Goal: Task Accomplishment & Management: Manage account settings

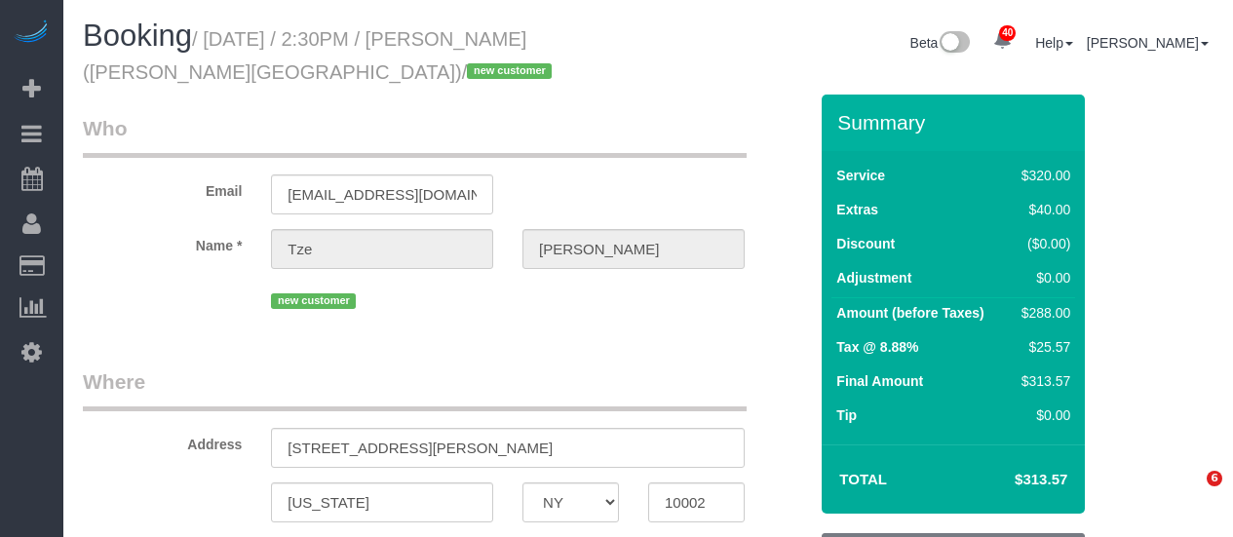
select select "NY"
select select "2"
select select "number:89"
select select "number:90"
select select "number:15"
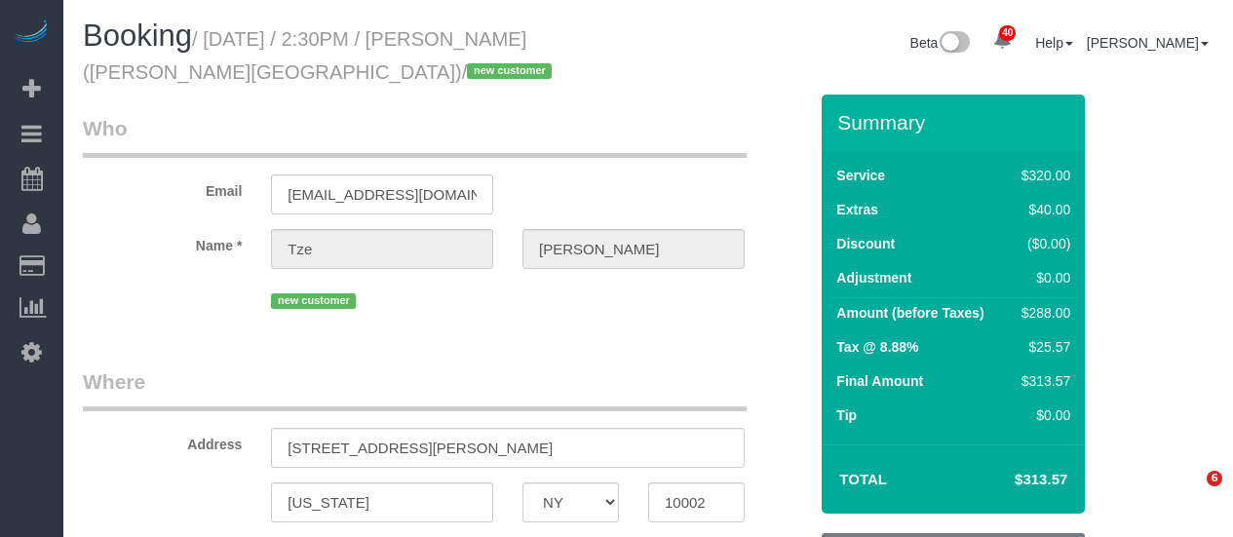
select select "number:5"
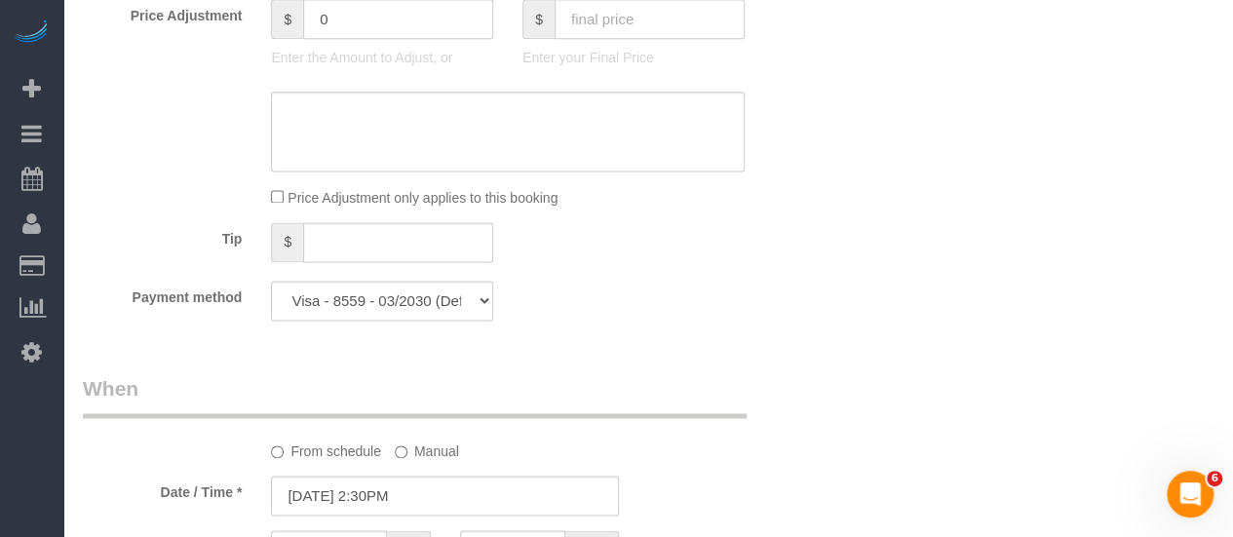
select select "object:1493"
select select "string:stripe-pm_1SIXpp4VGloSiKo7EQWmMzTD"
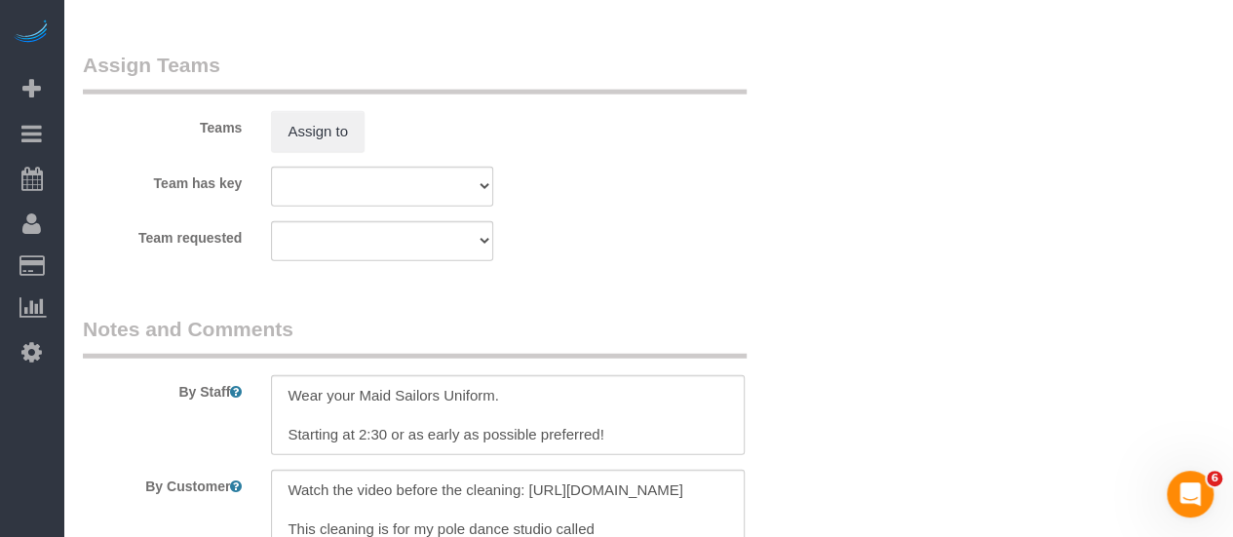
scroll to position [2535, 0]
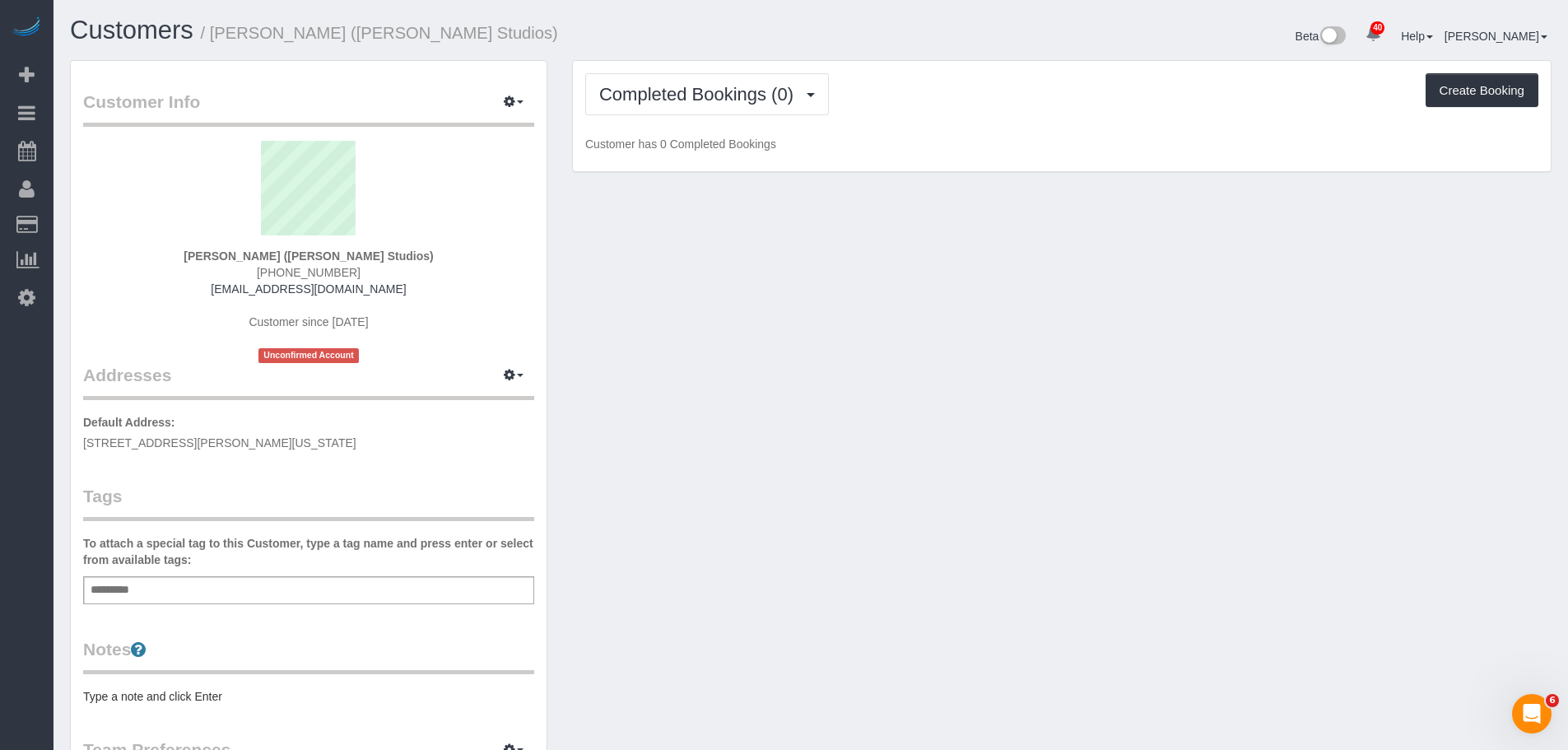
drag, startPoint x: 865, startPoint y: 357, endPoint x: 866, endPoint y: 342, distance: 15.0
click at [866, 357] on div "Customer Info Edit Contact Info Send Message Email Preferences Special Sales Ta…" at bounding box center [811, 611] width 1506 height 1103
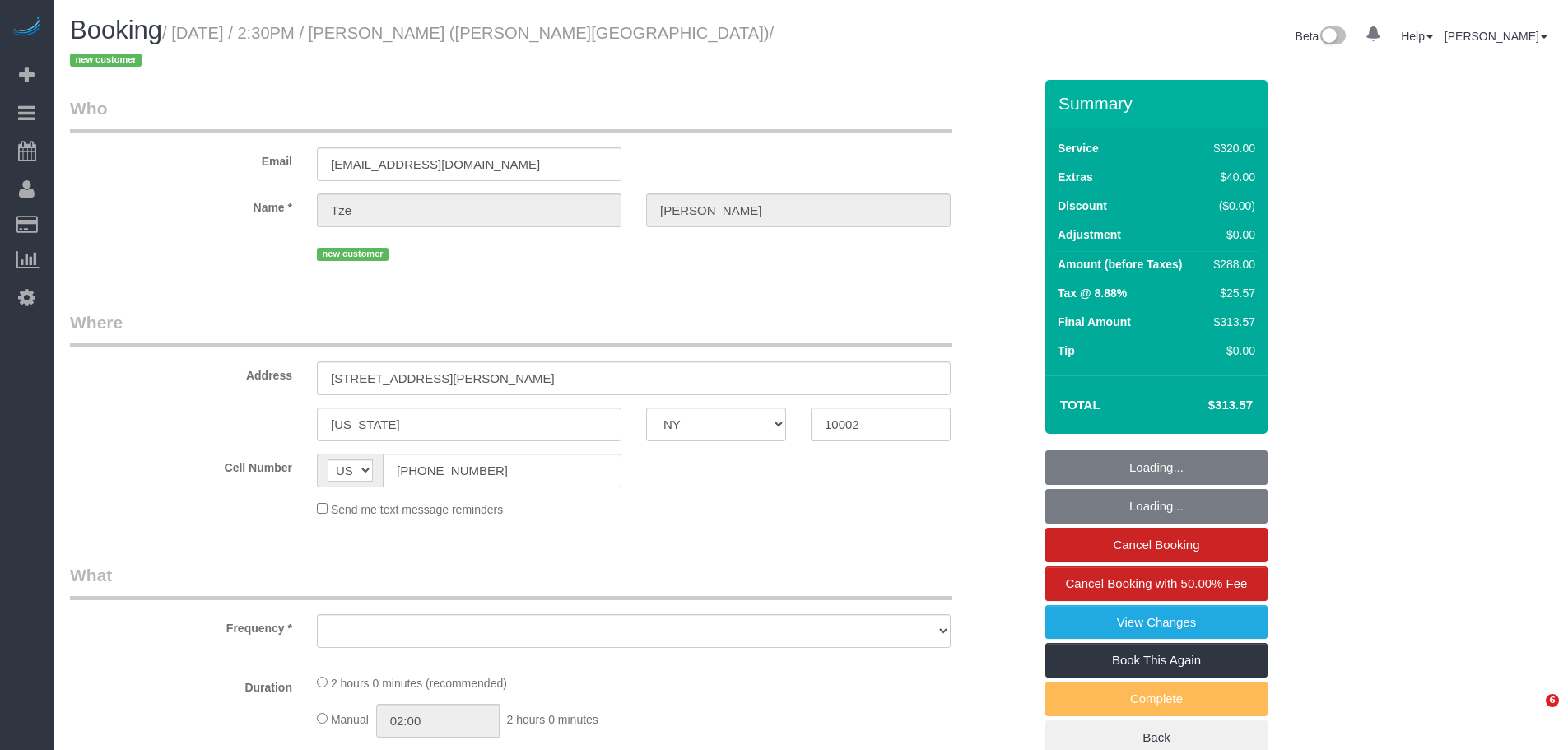
select select "NY"
select select "string:stripe-pm_1SIXpp4VGloSiKo7EQWmMzTD"
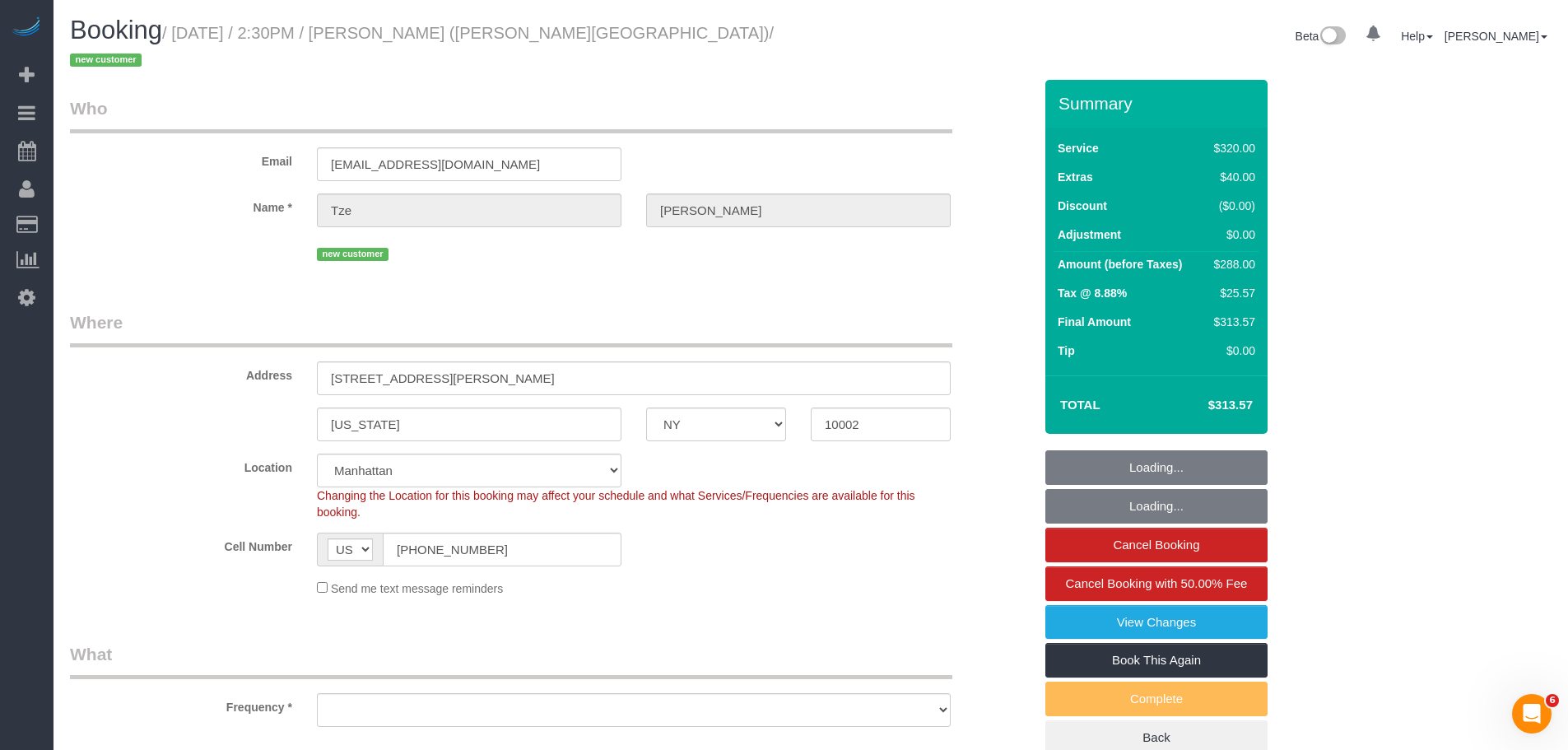
select select "object:815"
select select "number:89"
select select "number:90"
select select "number:15"
select select "number:5"
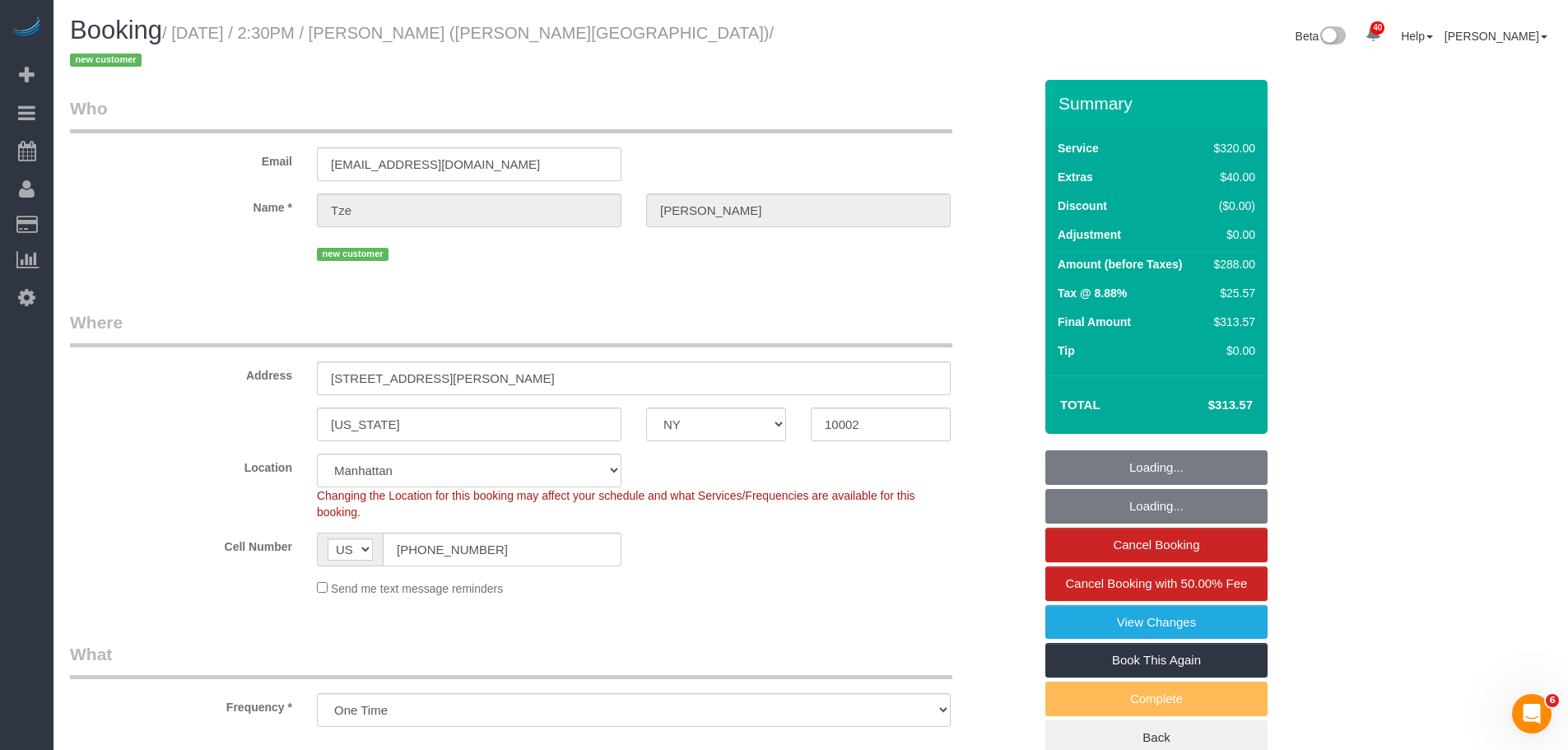
select select "object:1062"
select select "2"
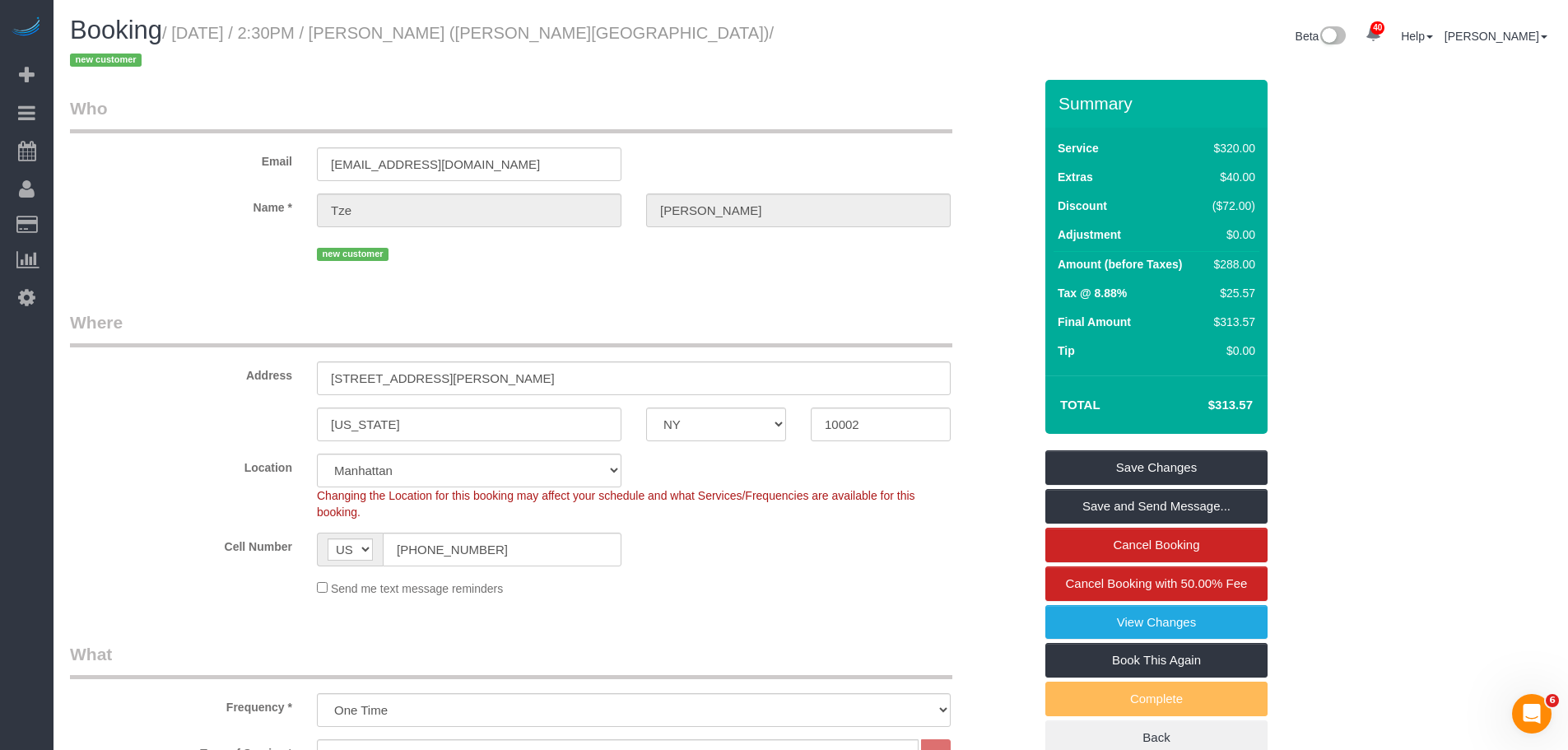
click at [760, 123] on div "Email tze@goodside-studios.com" at bounding box center [551, 139] width 988 height 84
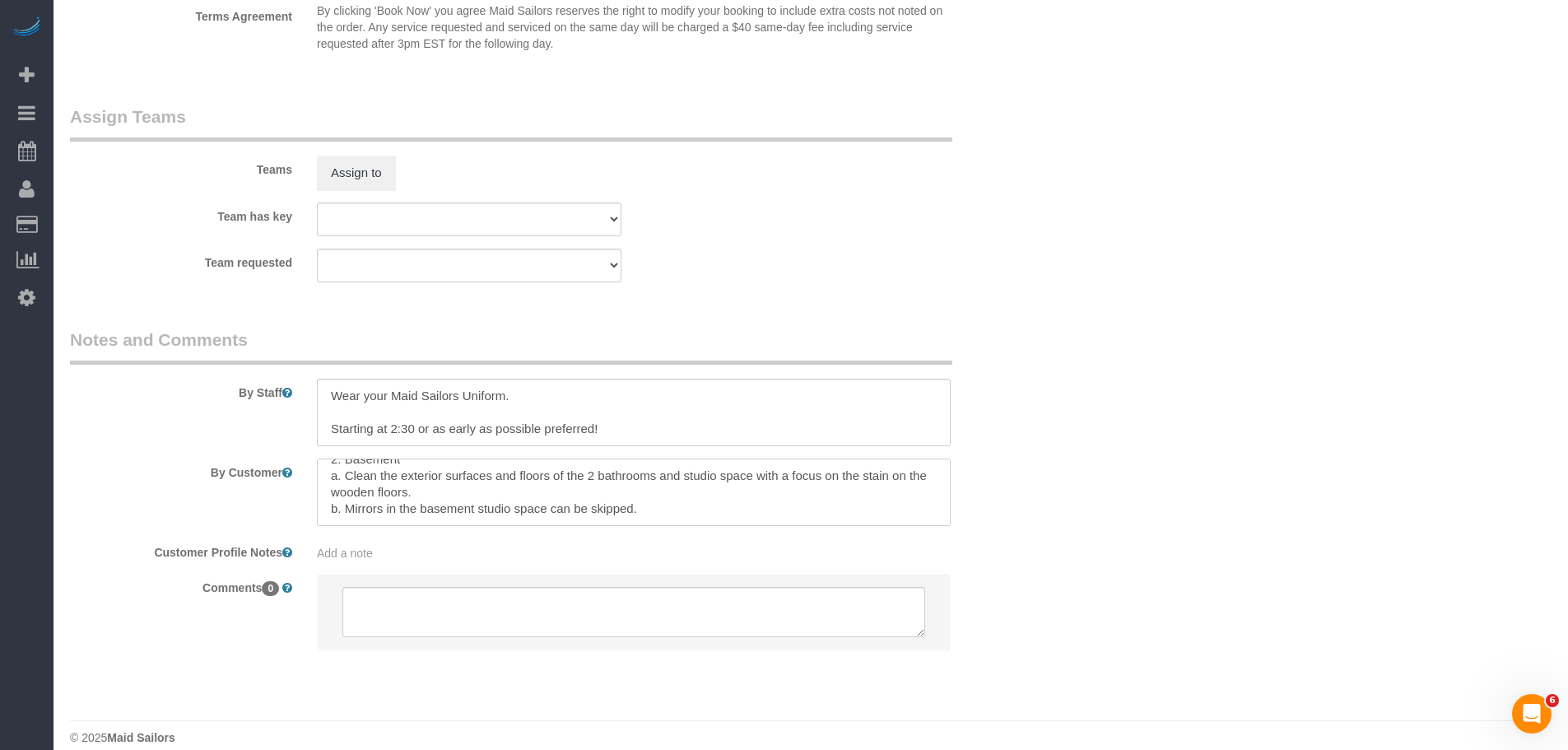
scroll to position [213, 0]
click at [572, 481] on textarea at bounding box center [633, 492] width 634 height 68
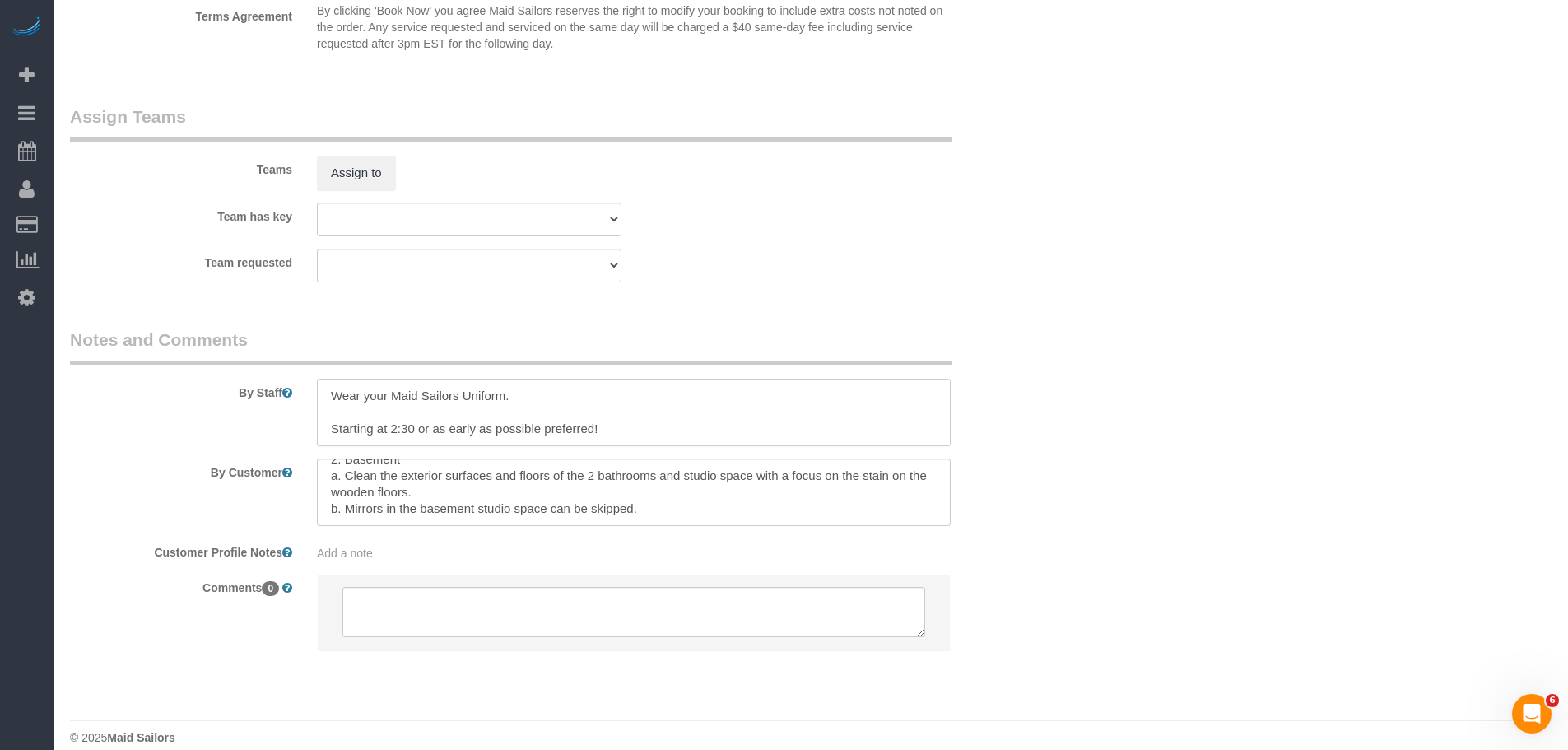
click at [665, 400] on textarea at bounding box center [633, 412] width 634 height 68
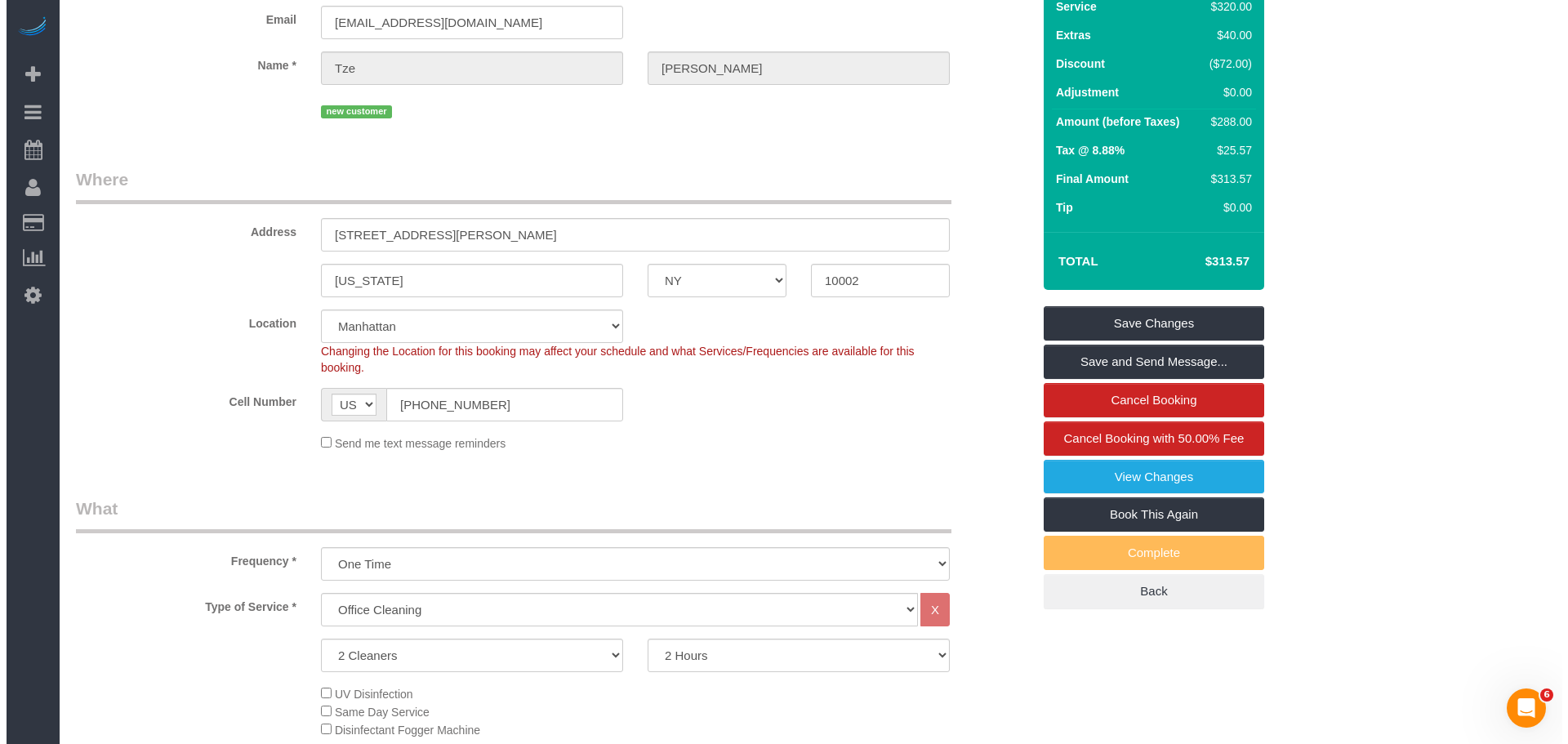
scroll to position [408, 0]
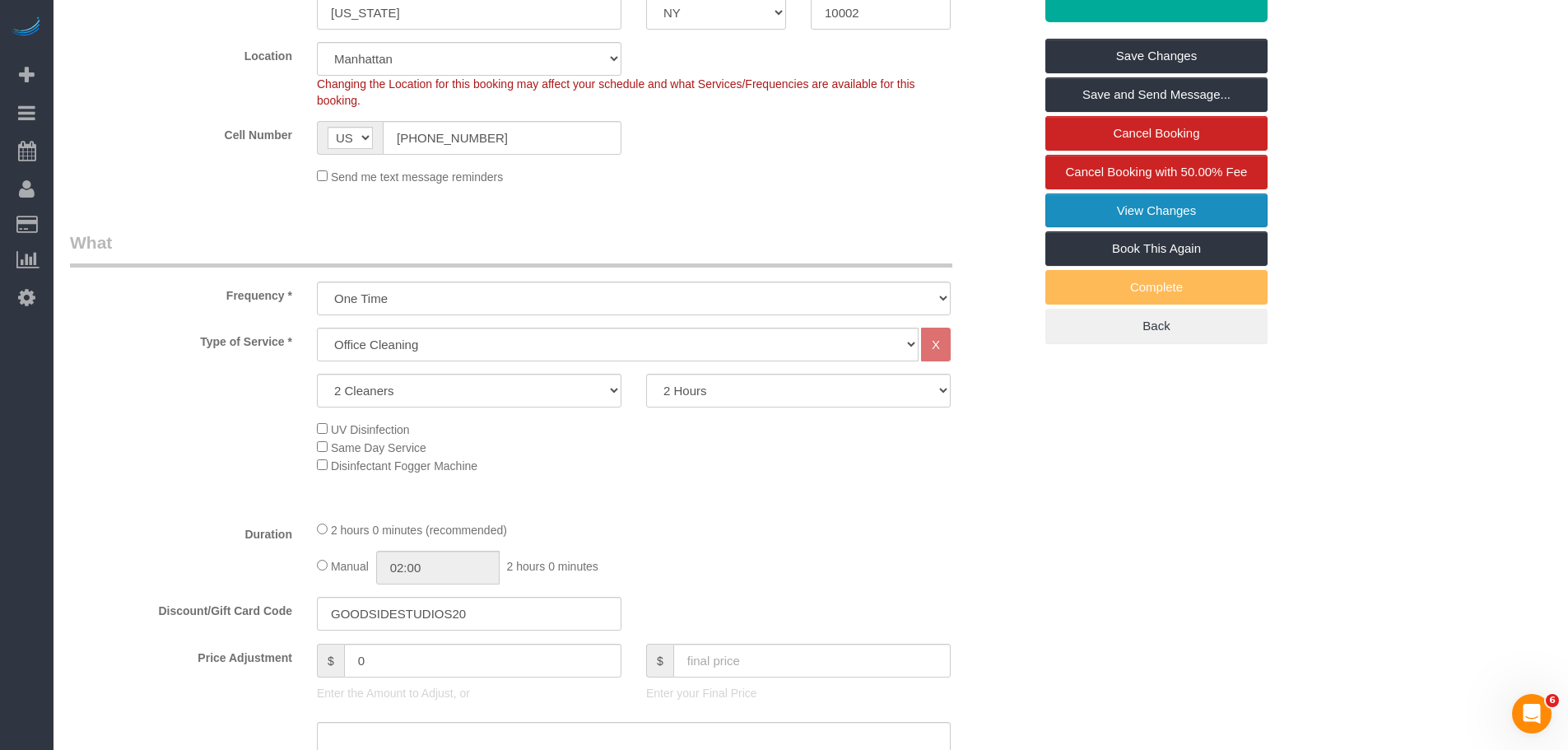
click at [1190, 201] on link "View Changes" at bounding box center [1156, 210] width 222 height 35
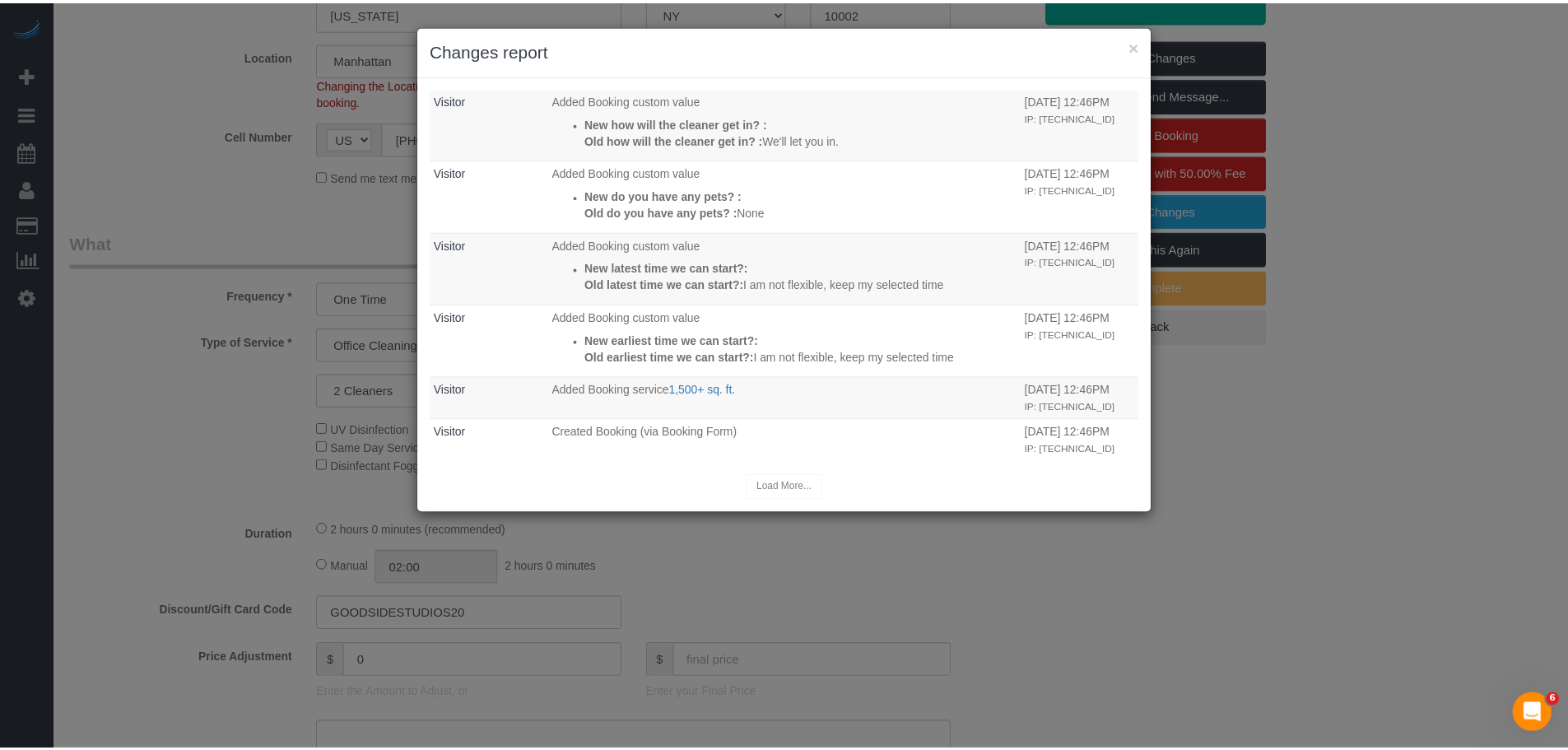
scroll to position [1443, 0]
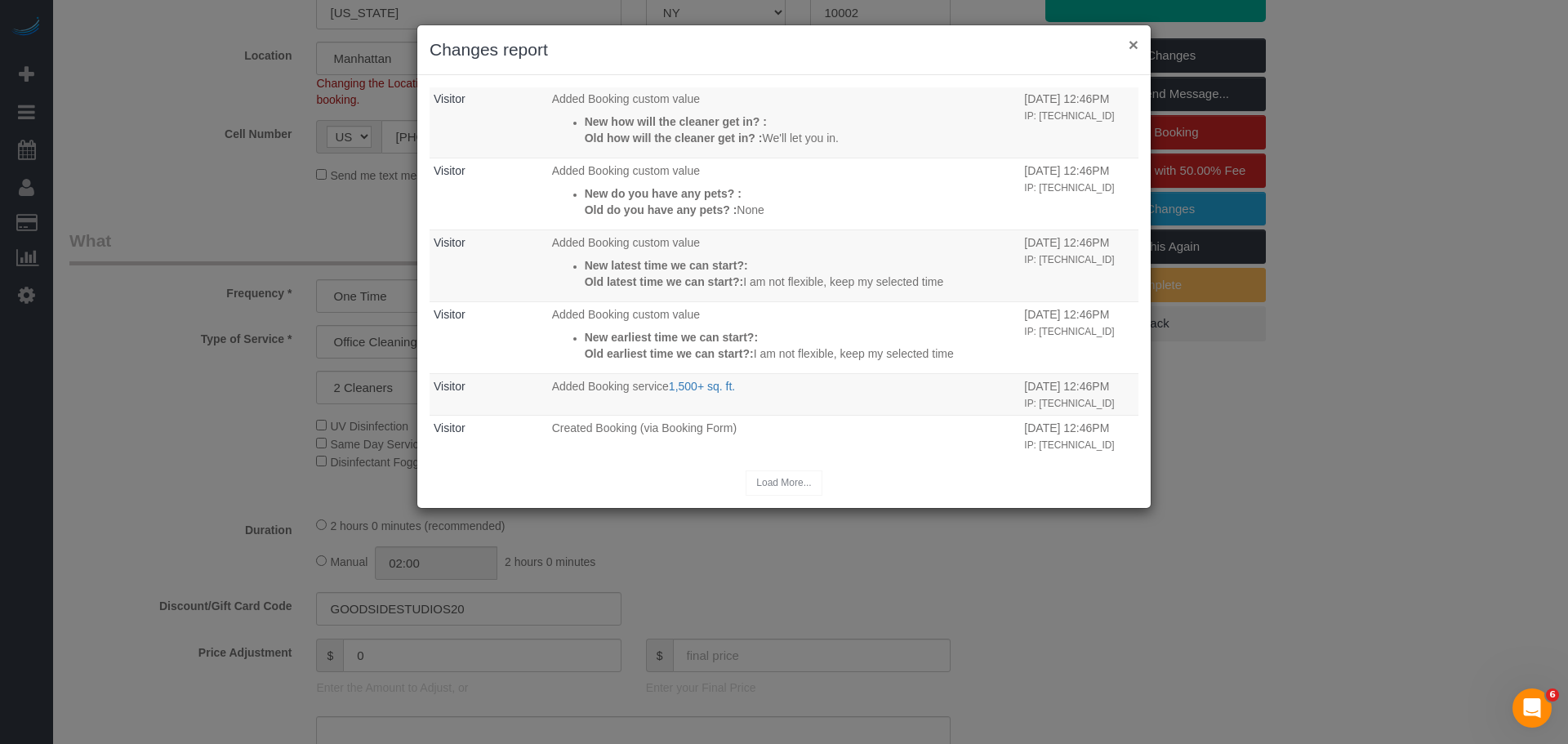
click at [1131, 44] on button "×" at bounding box center [1133, 44] width 10 height 17
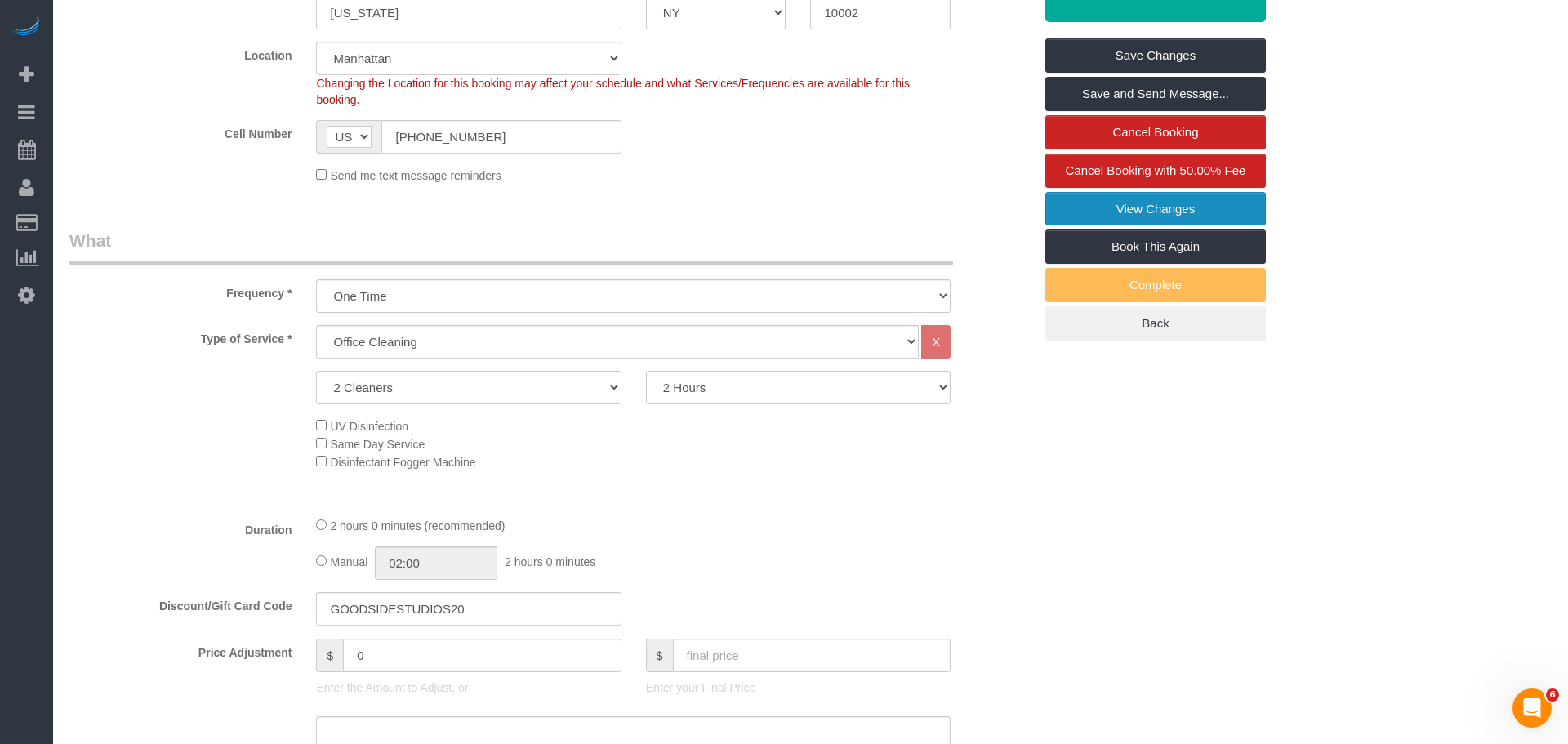
scroll to position [211, 0]
click at [1110, 199] on link "View Changes" at bounding box center [1147, 209] width 220 height 34
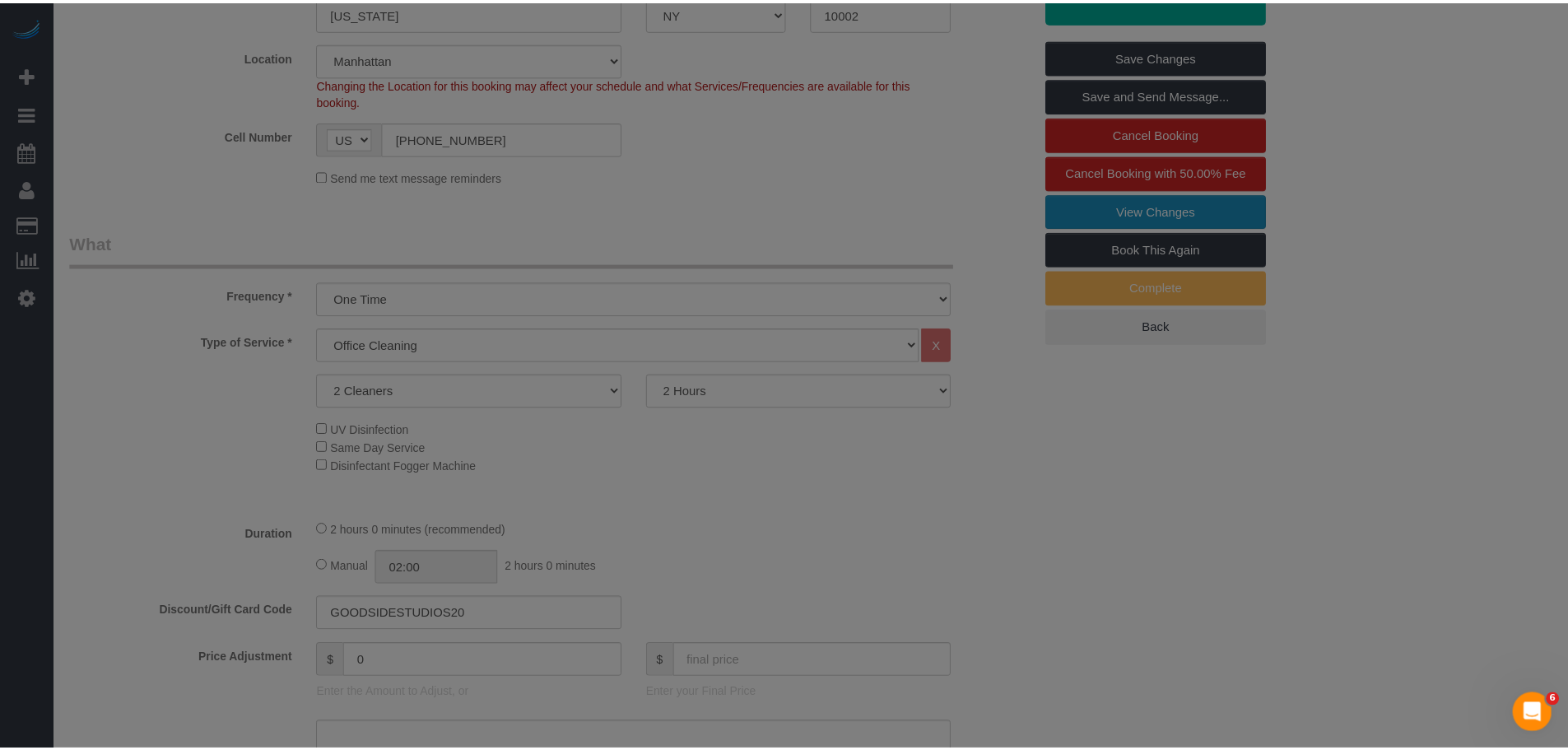
scroll to position [197, 0]
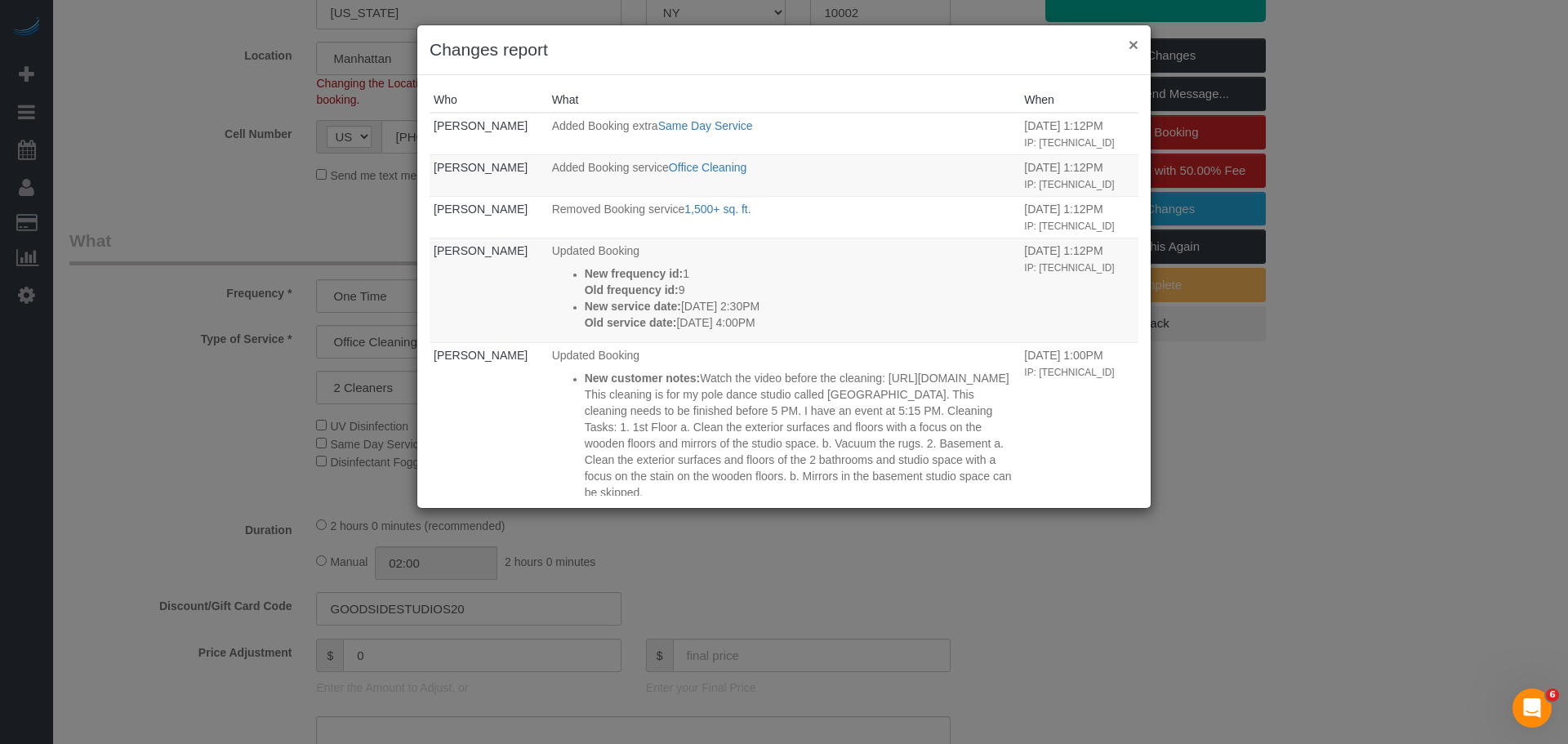
click at [1129, 42] on button "×" at bounding box center [1133, 44] width 10 height 17
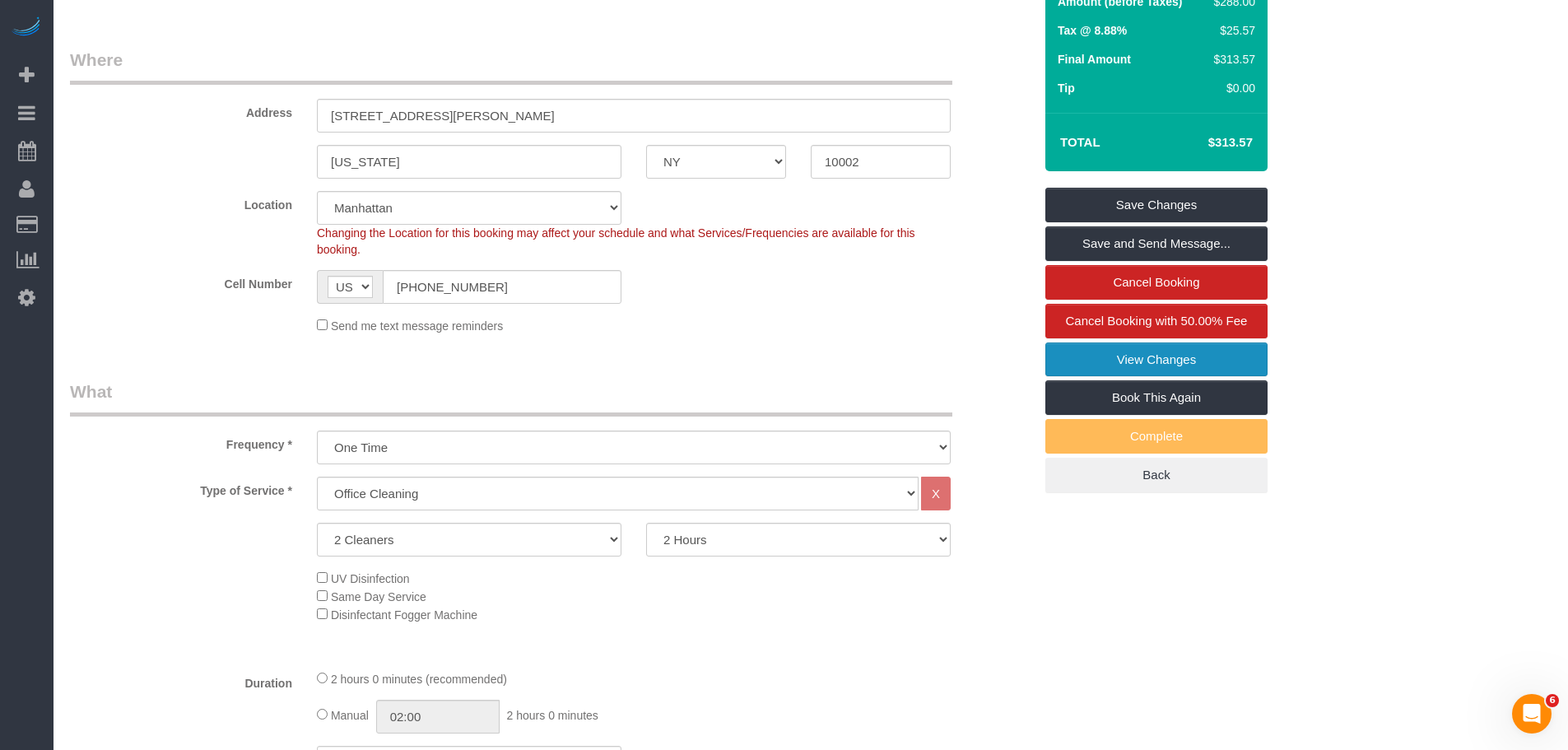
scroll to position [247, 0]
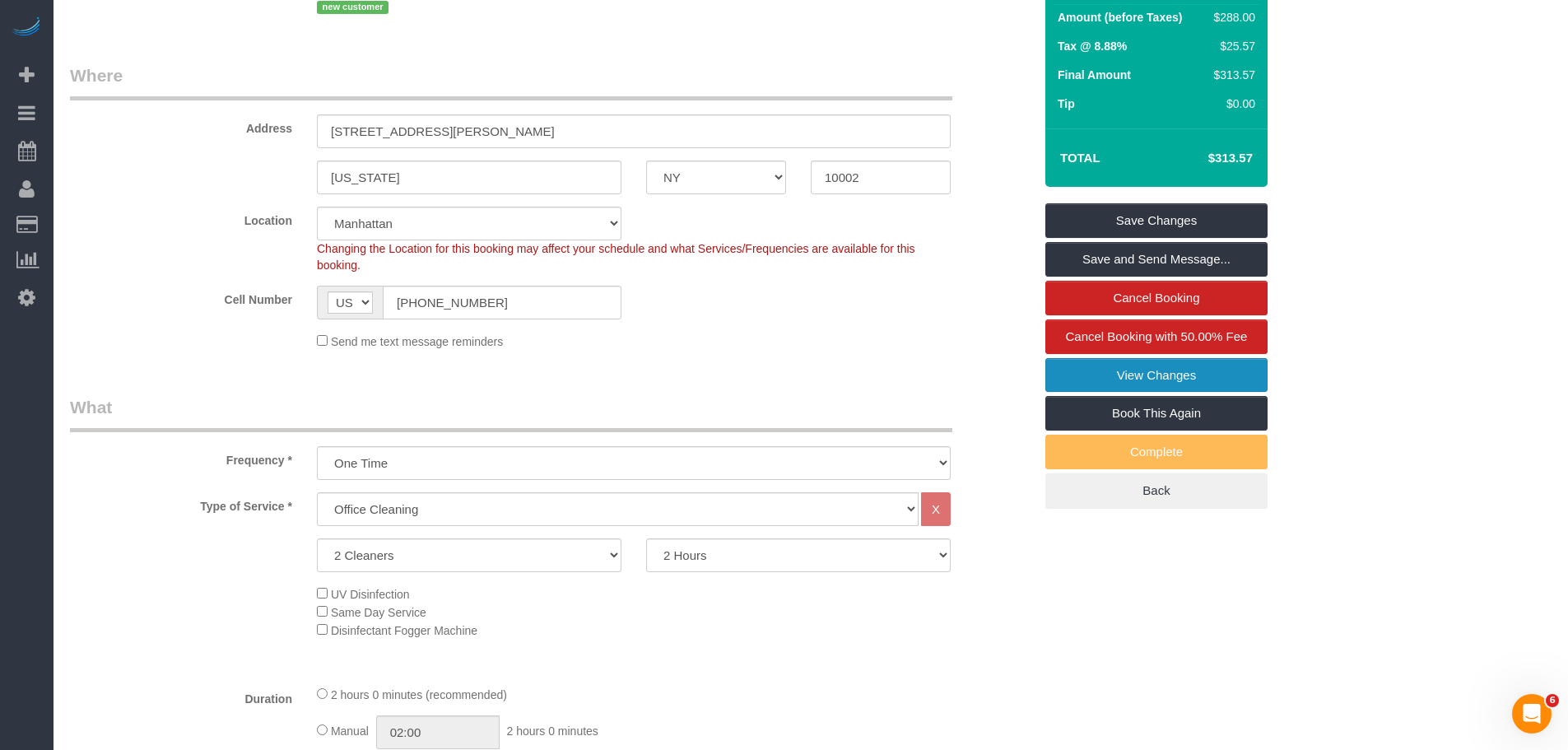
click at [1131, 360] on link "View Changes" at bounding box center [1156, 375] width 222 height 35
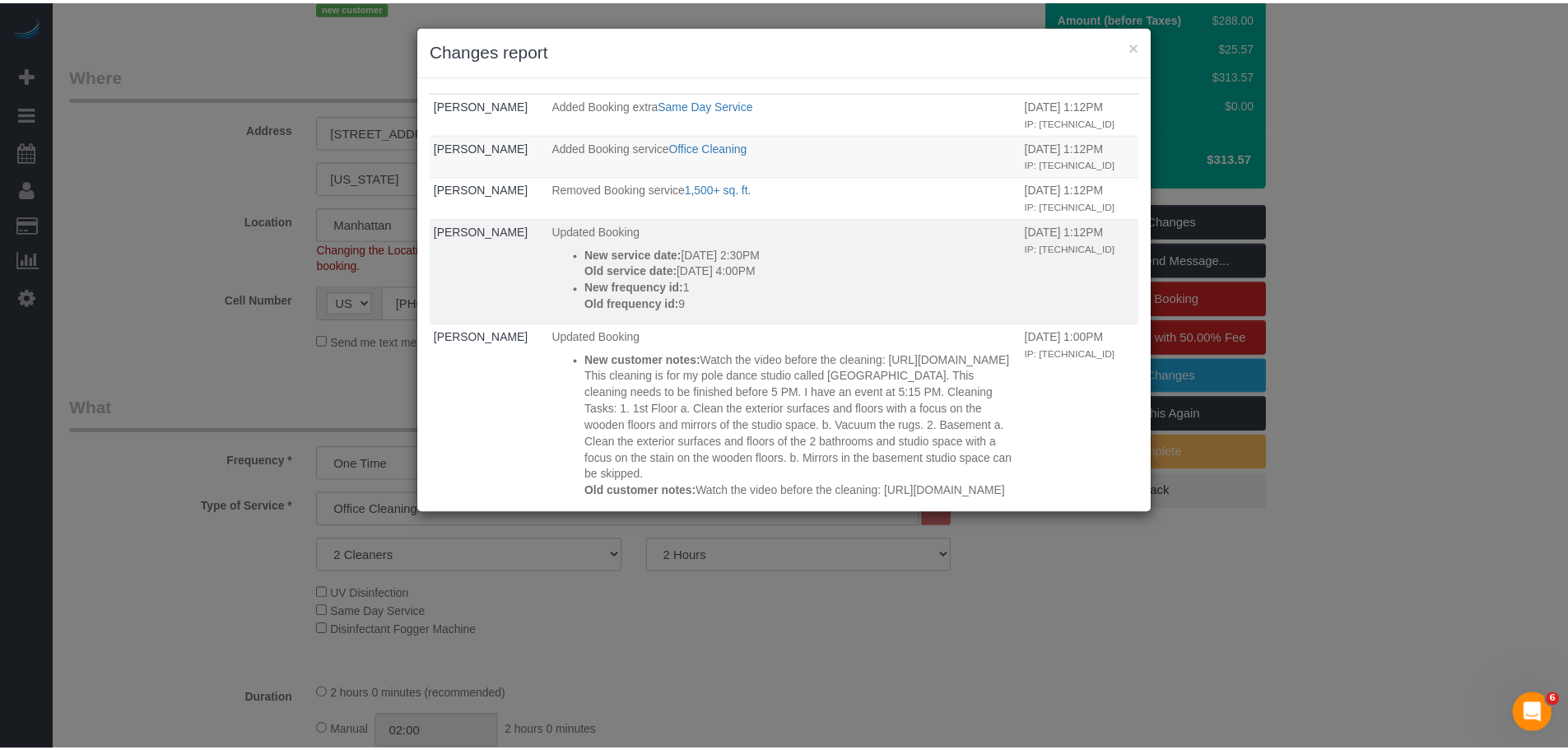
scroll to position [0, 0]
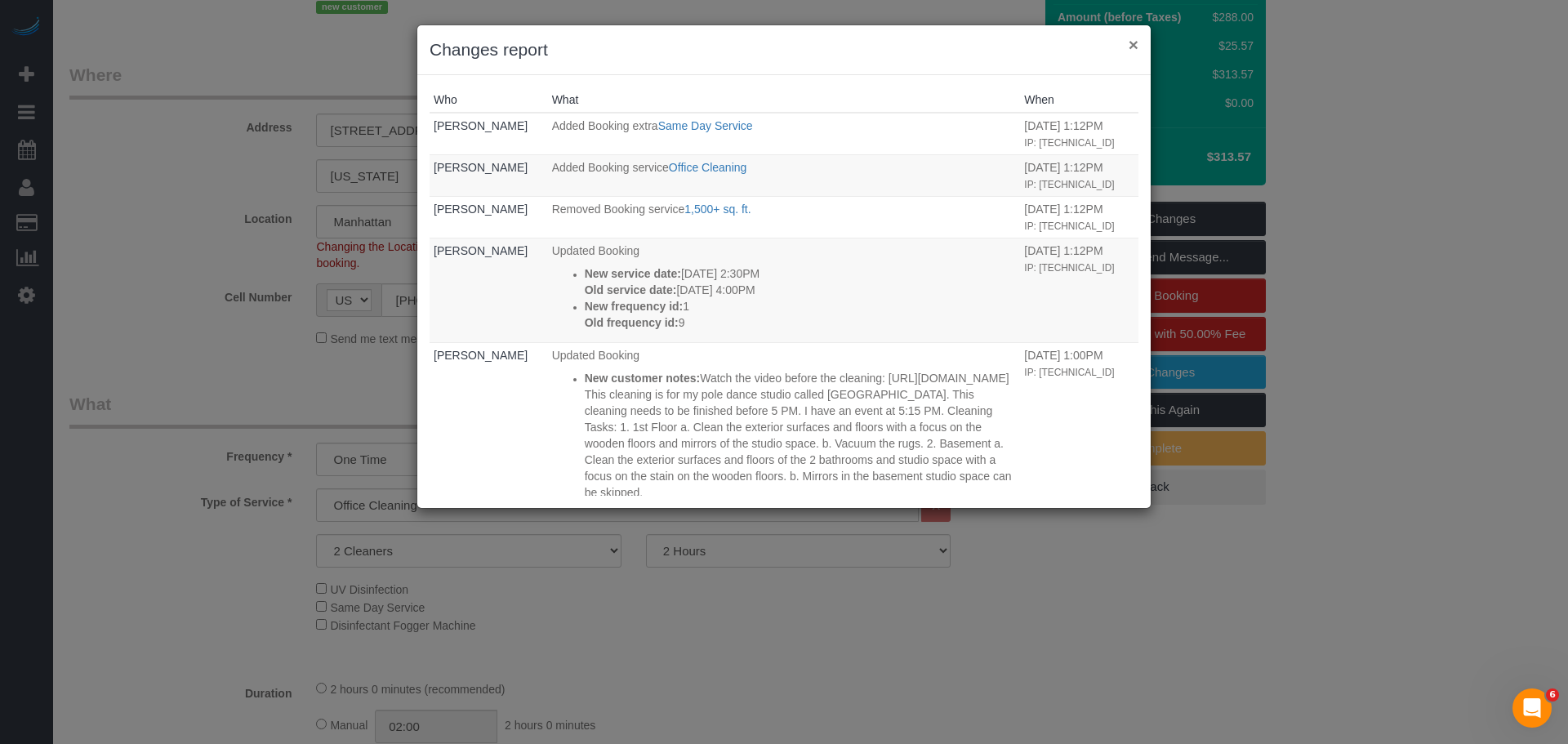
click at [1135, 49] on button "×" at bounding box center [1133, 44] width 10 height 17
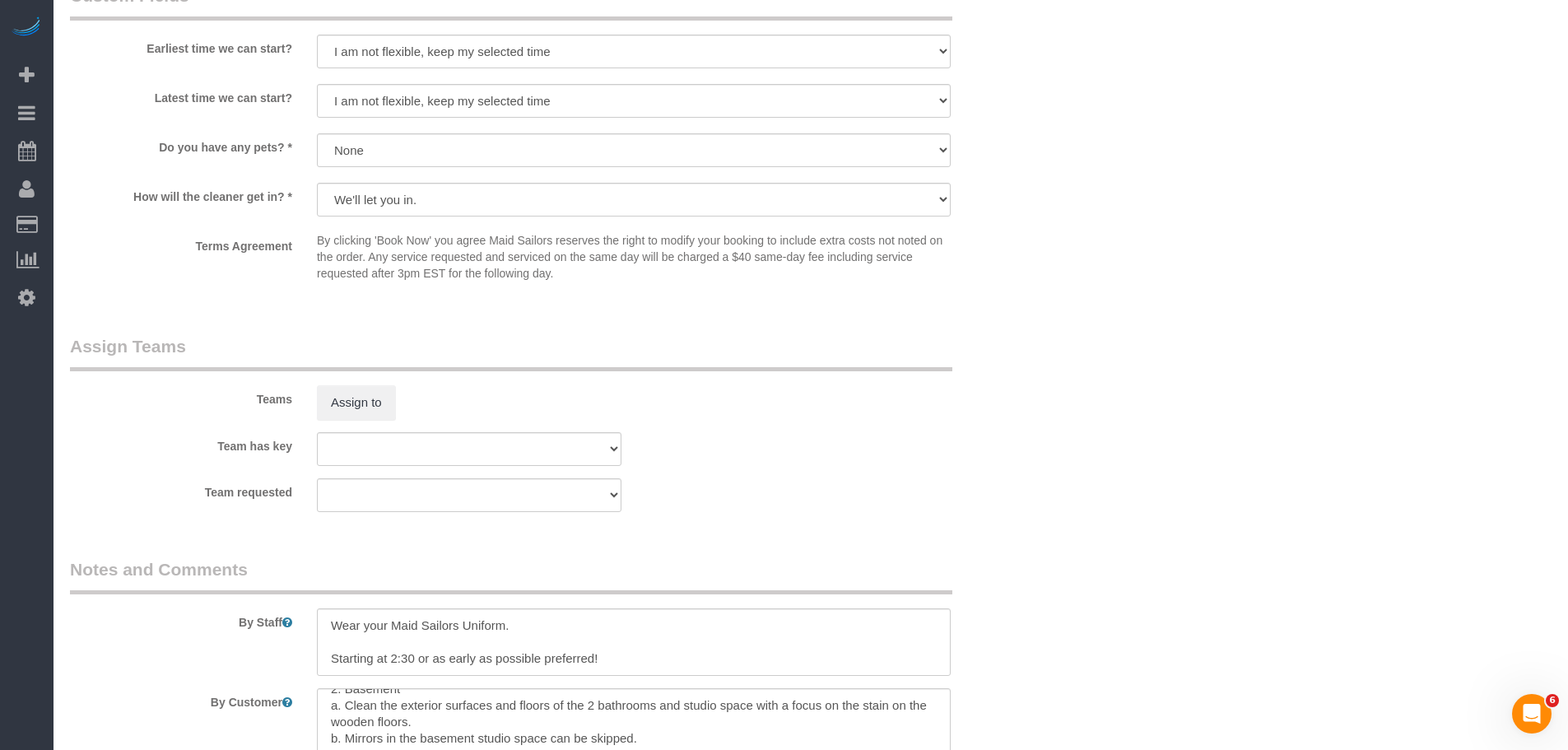
scroll to position [1877, 0]
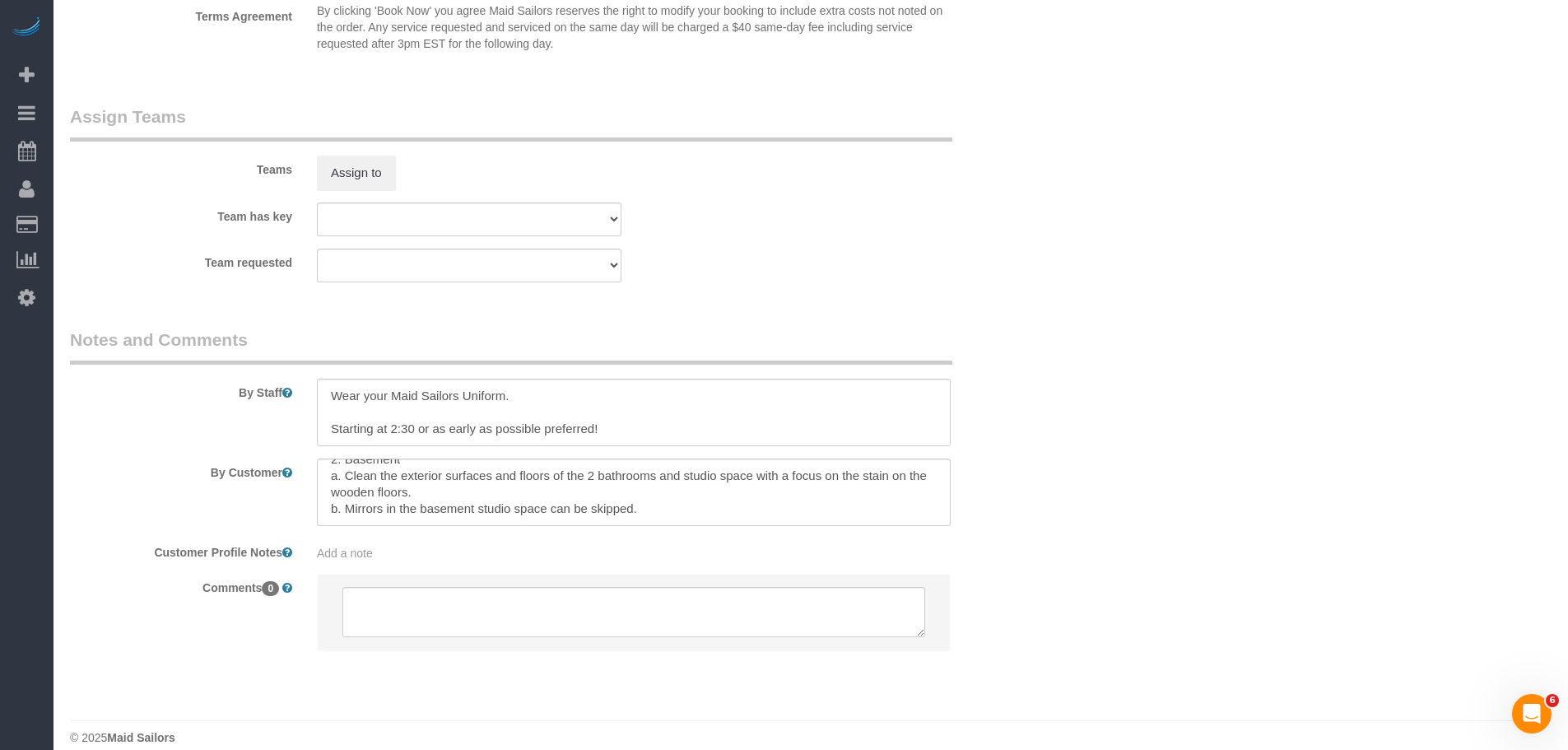
click at [567, 486] on textarea at bounding box center [633, 492] width 634 height 68
click at [631, 467] on textarea at bounding box center [633, 492] width 634 height 68
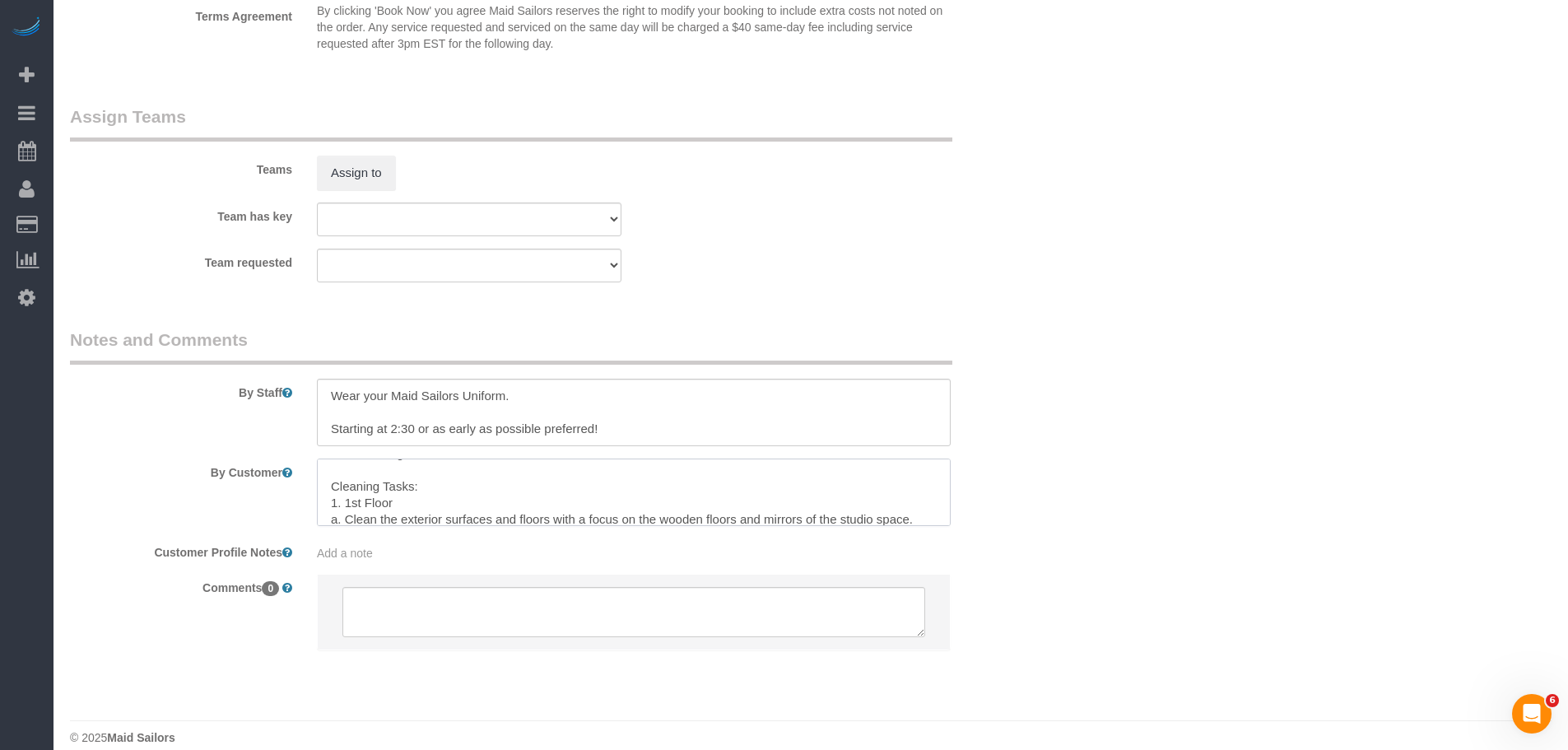
scroll to position [65, 0]
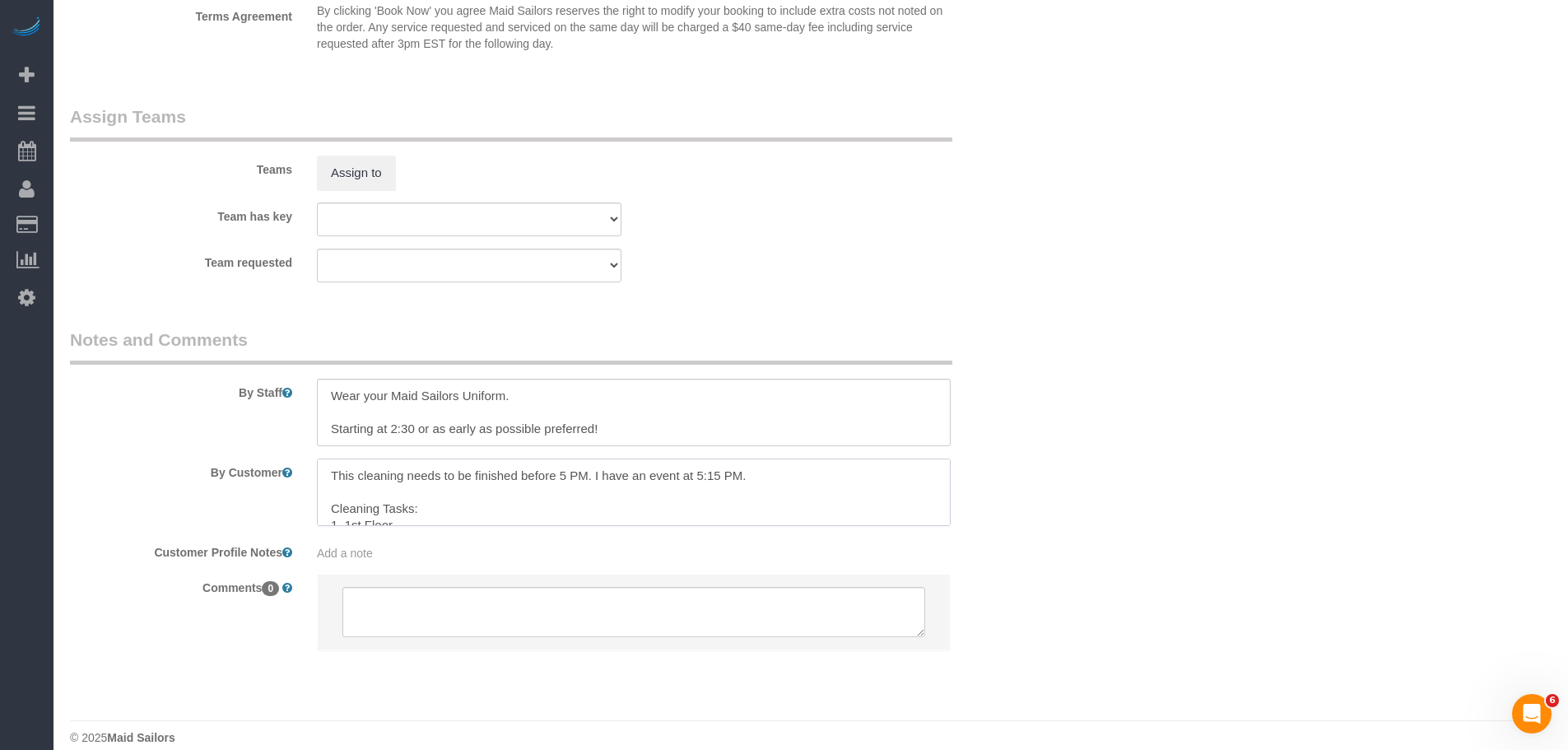
click at [795, 479] on textarea at bounding box center [633, 492] width 634 height 68
click at [538, 497] on textarea at bounding box center [633, 492] width 634 height 68
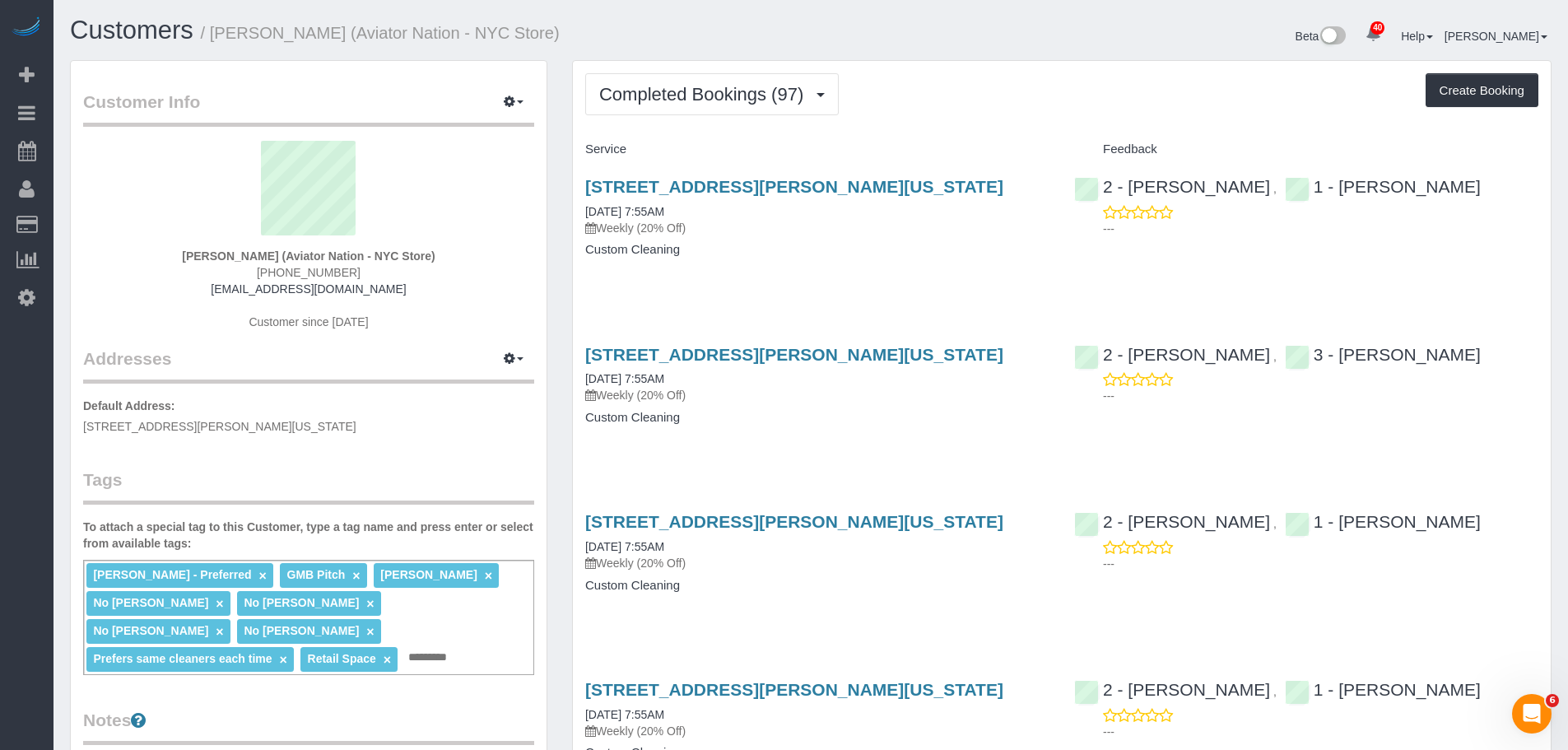
click at [697, 97] on span "Completed Bookings (97)" at bounding box center [706, 94] width 213 height 20
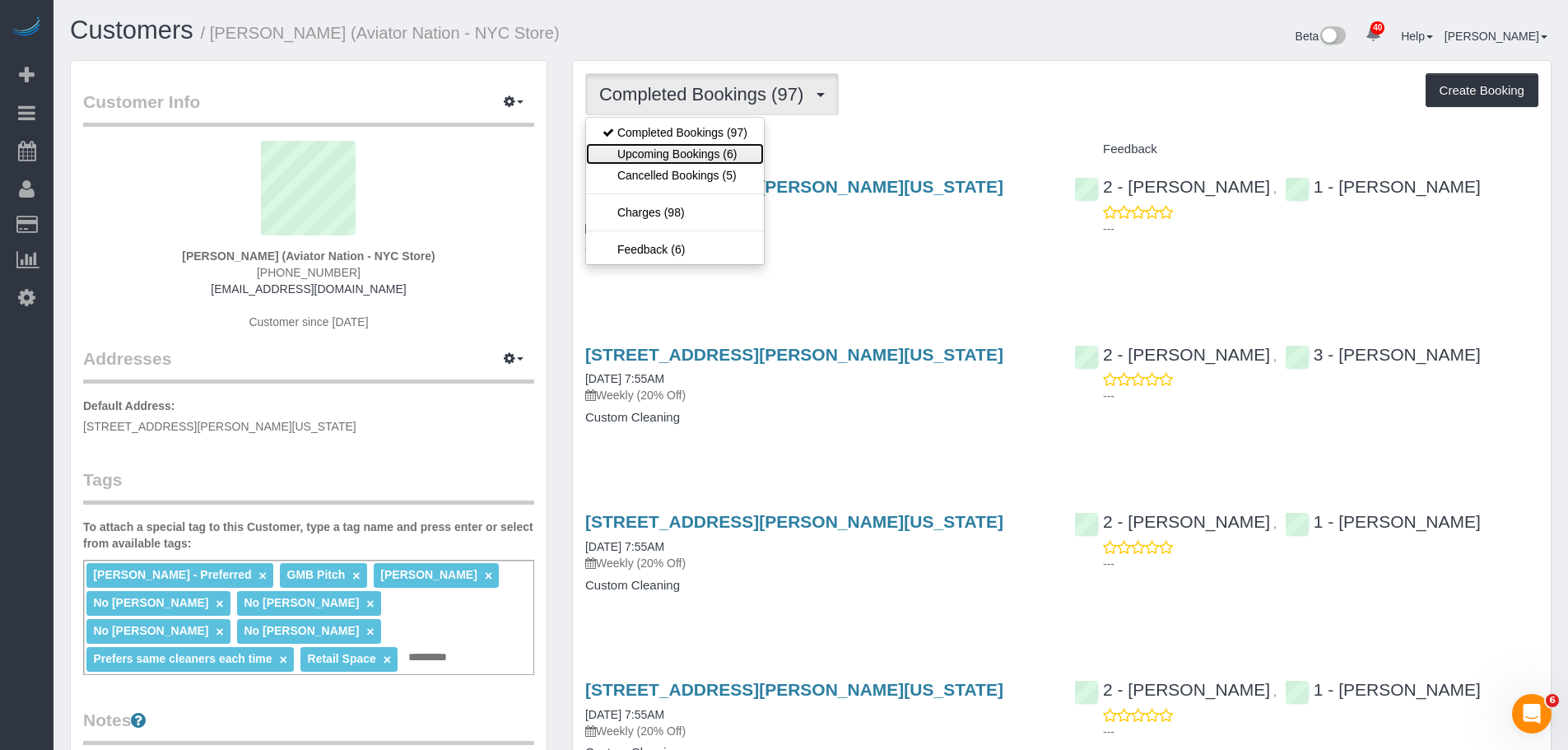
click at [724, 149] on link "Upcoming Bookings (6)" at bounding box center [675, 154] width 178 height 21
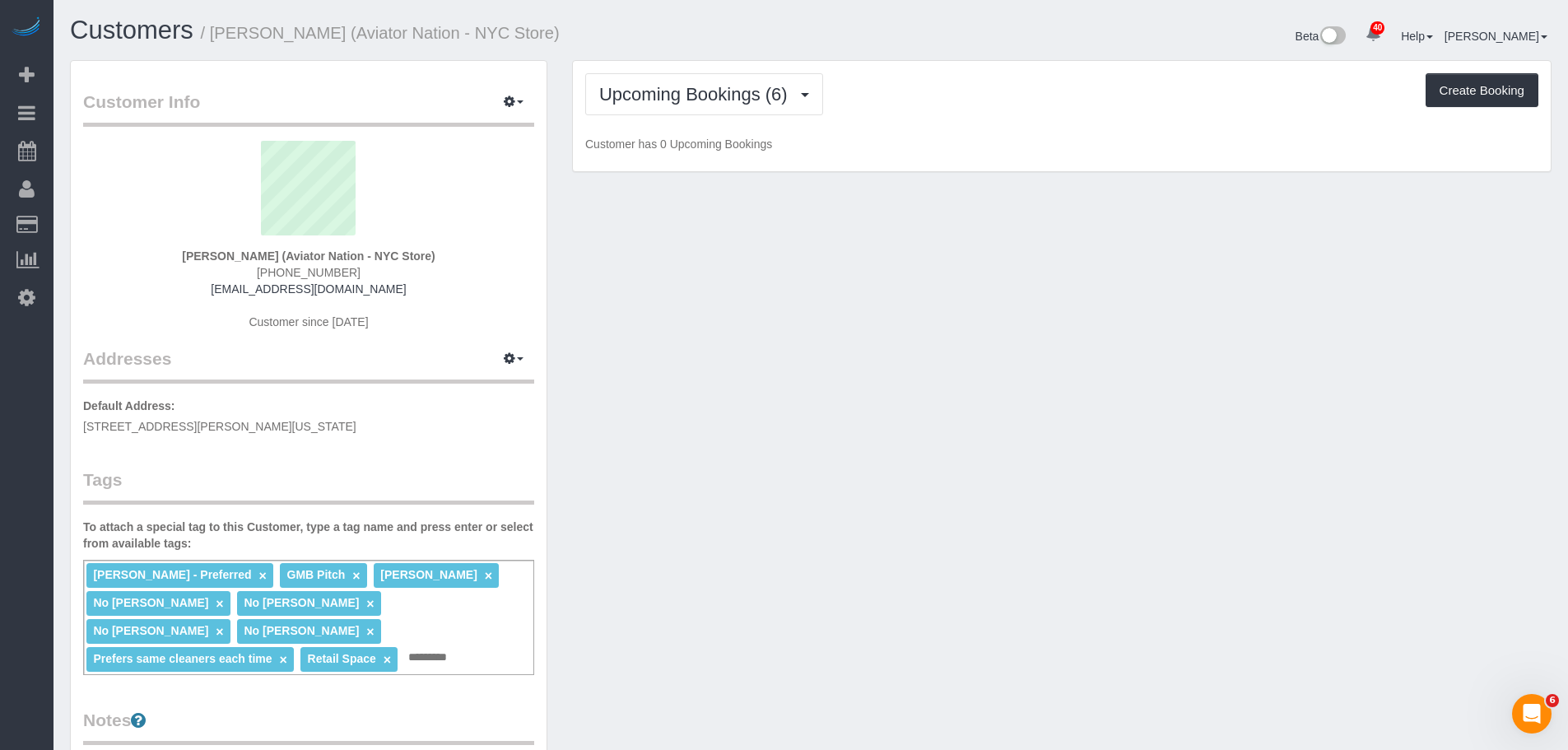
click at [984, 97] on div "Upcoming Bookings (6) Completed Bookings (97) Upcoming Bookings (6) Cancelled B…" at bounding box center [1061, 95] width 953 height 42
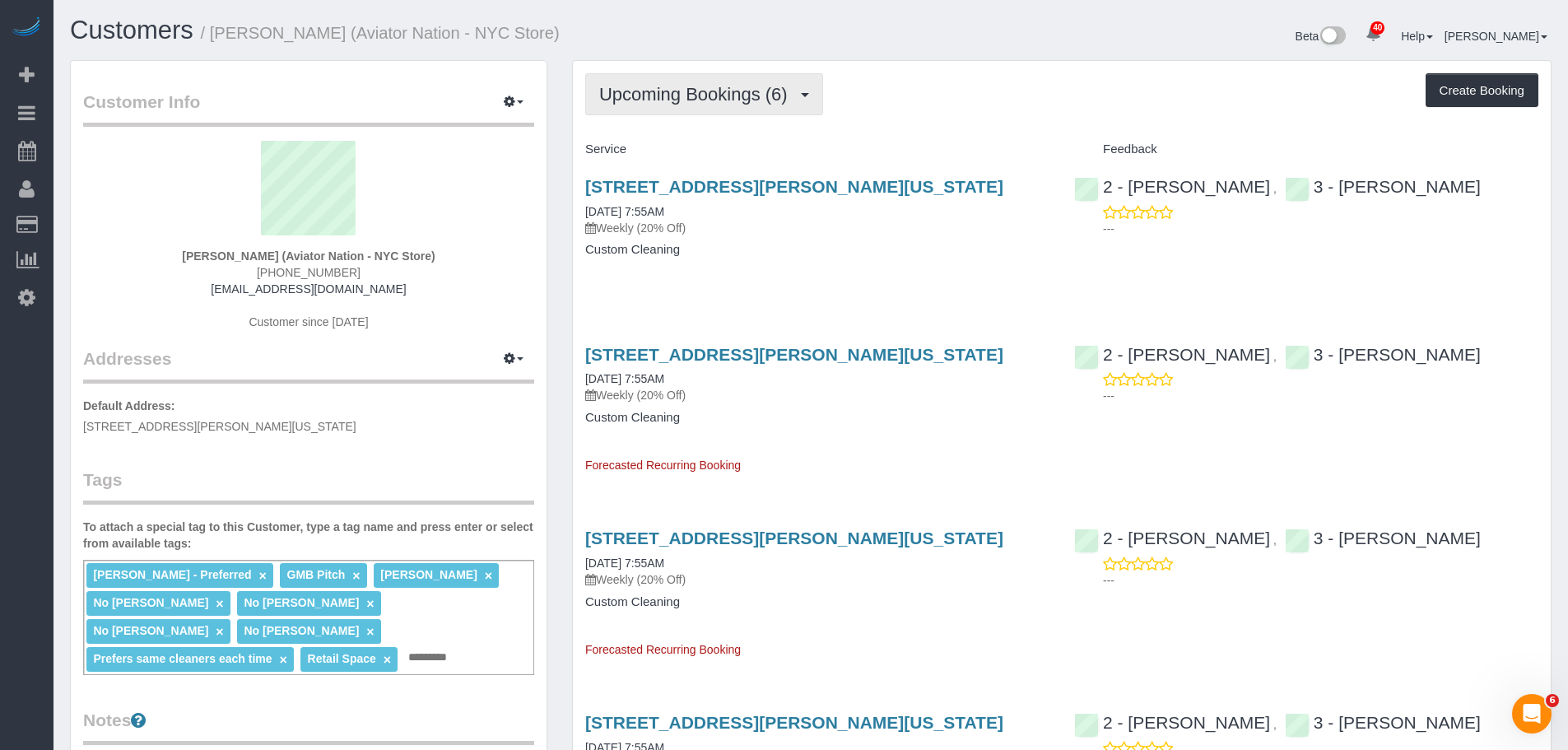
click at [698, 97] on span "Upcoming Bookings (6)" at bounding box center [697, 94] width 197 height 20
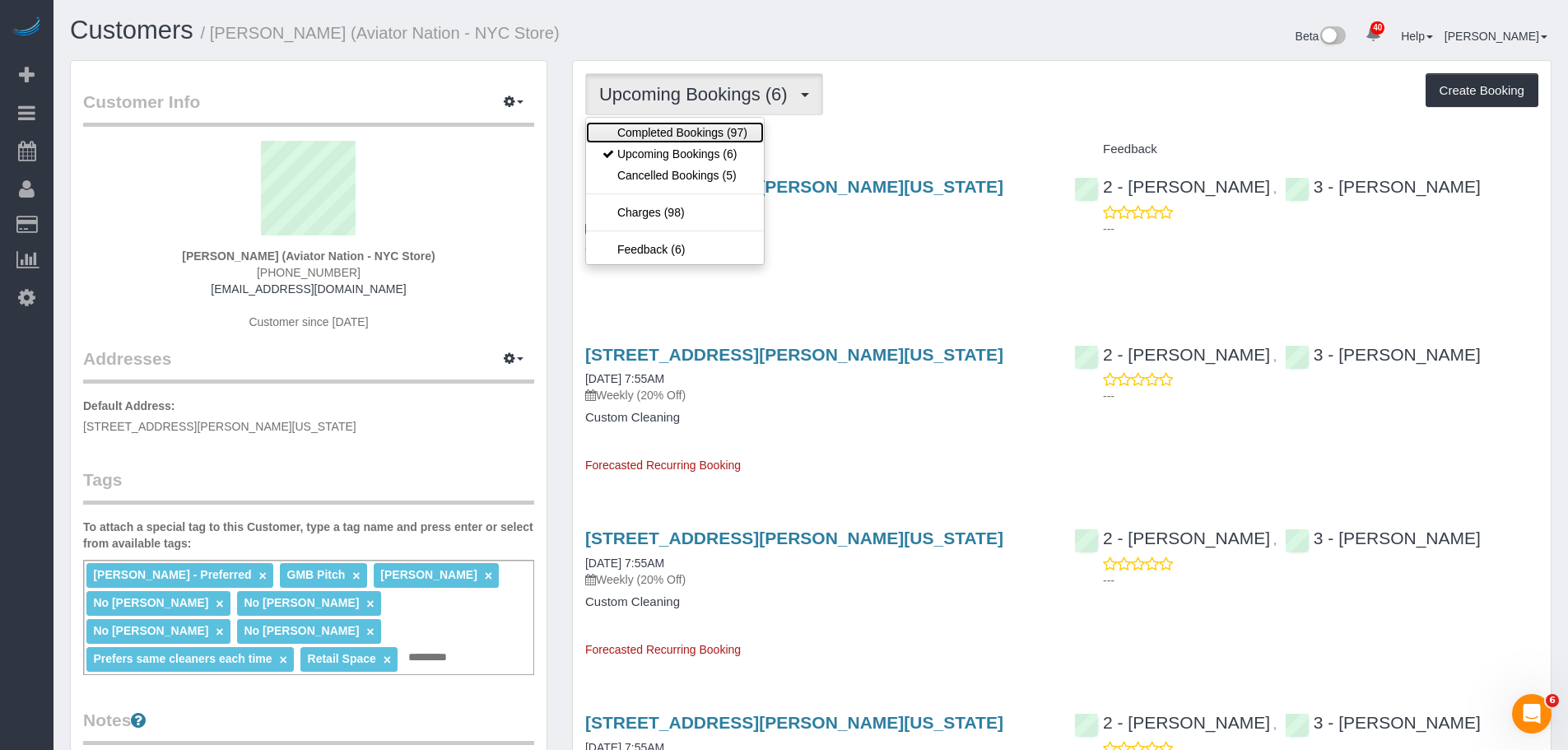
click at [702, 129] on link "Completed Bookings (97)" at bounding box center [675, 132] width 178 height 21
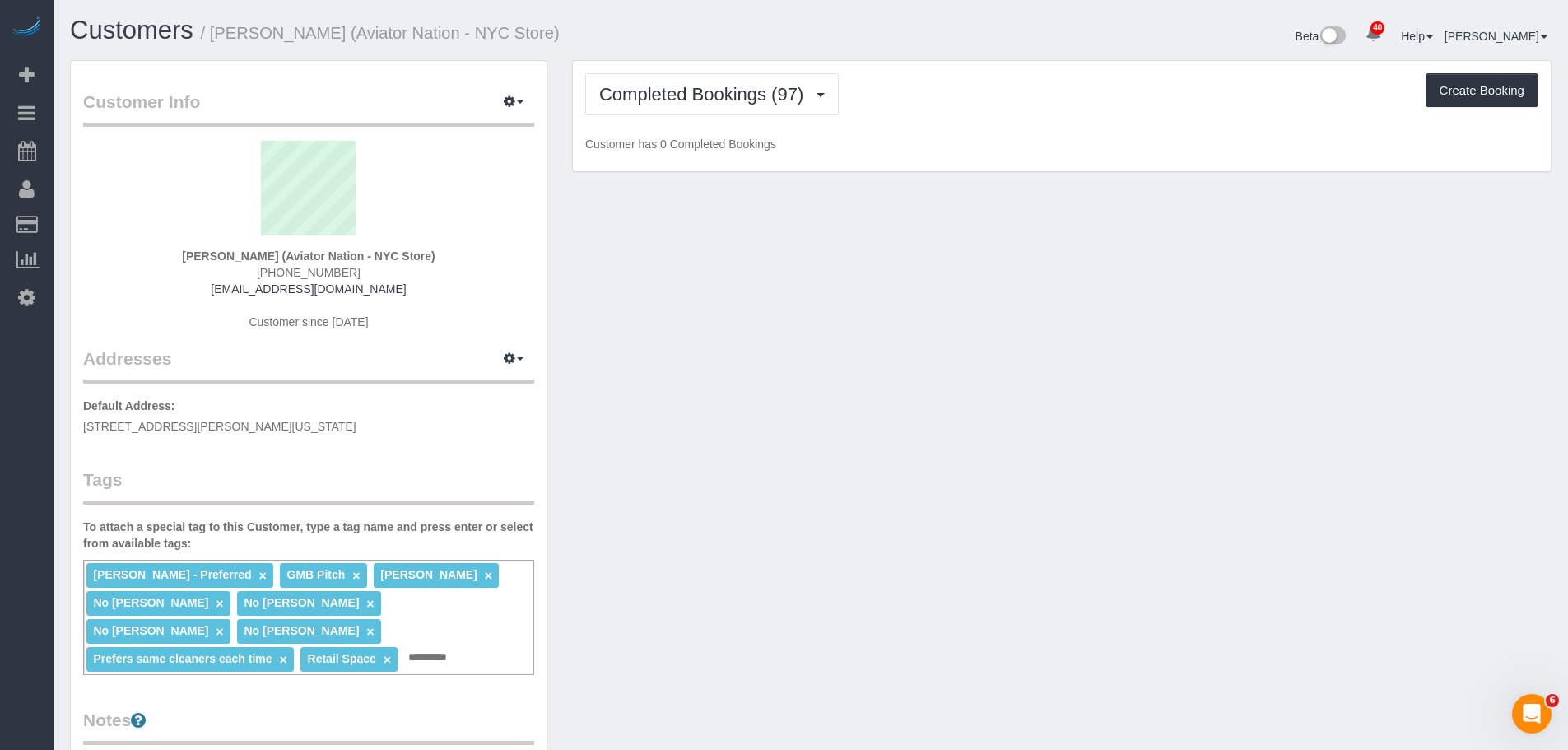
click at [948, 107] on div "Completed Bookings (97) Completed Bookings (97) Upcoming Bookings (6) Cancelled…" at bounding box center [1061, 95] width 953 height 42
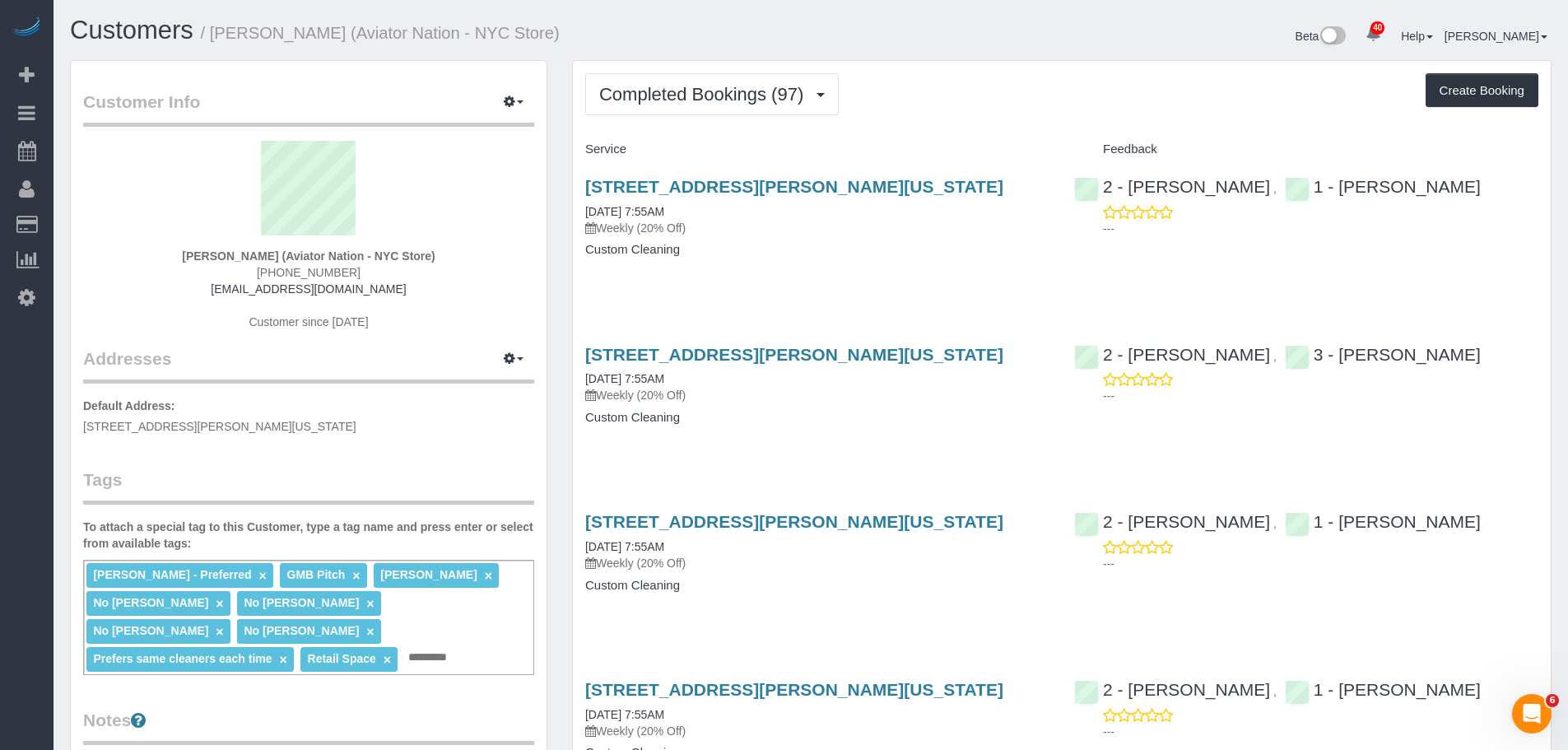
click at [1058, 96] on div "Completed Bookings (97) Completed Bookings (97) Upcoming Bookings (6) Cancelled…" at bounding box center [1061, 95] width 953 height 42
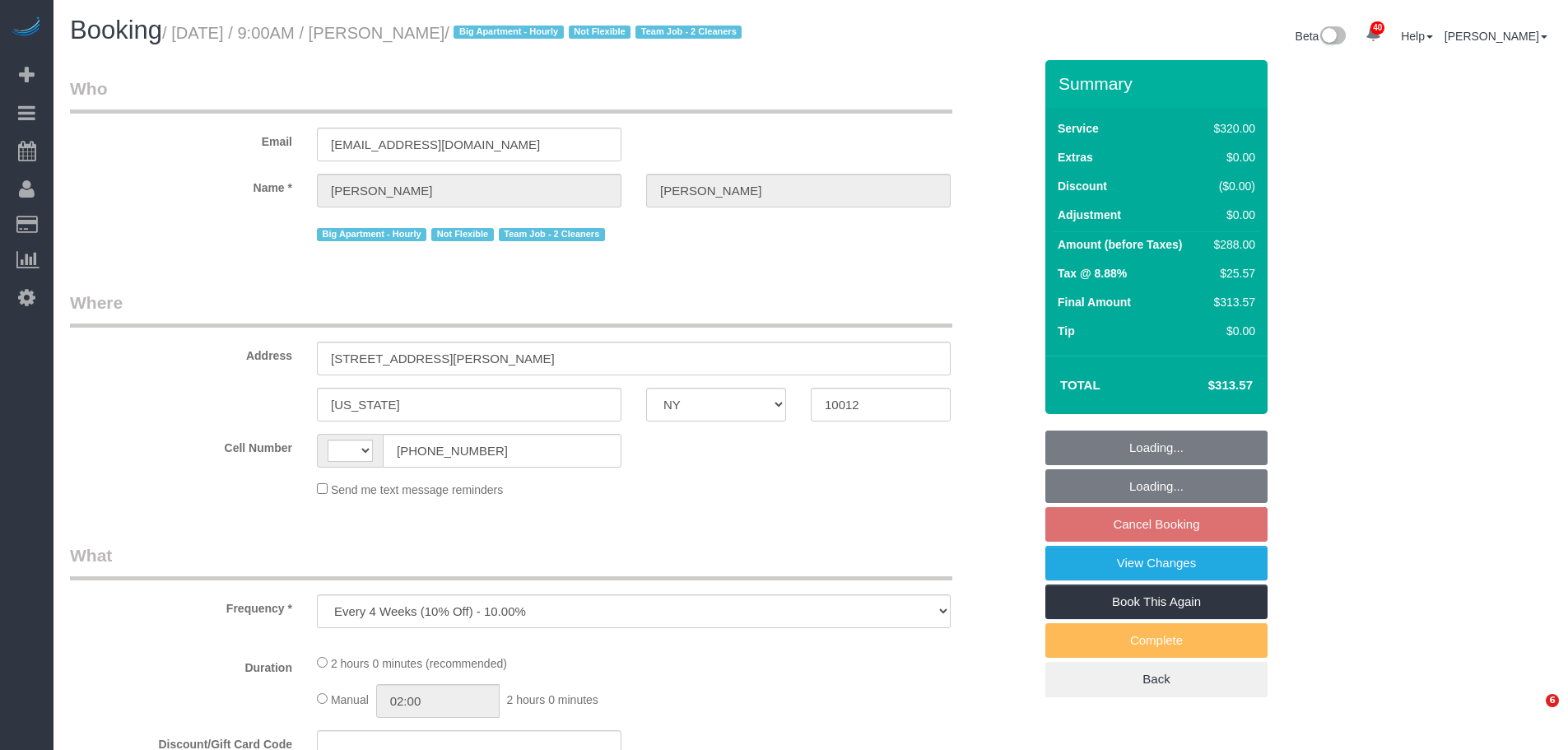
select select "NY"
select select "string:[GEOGRAPHIC_DATA]"
select select "string:stripe-pm_1O06dr4VGloSiKo7iGTRLKLD"
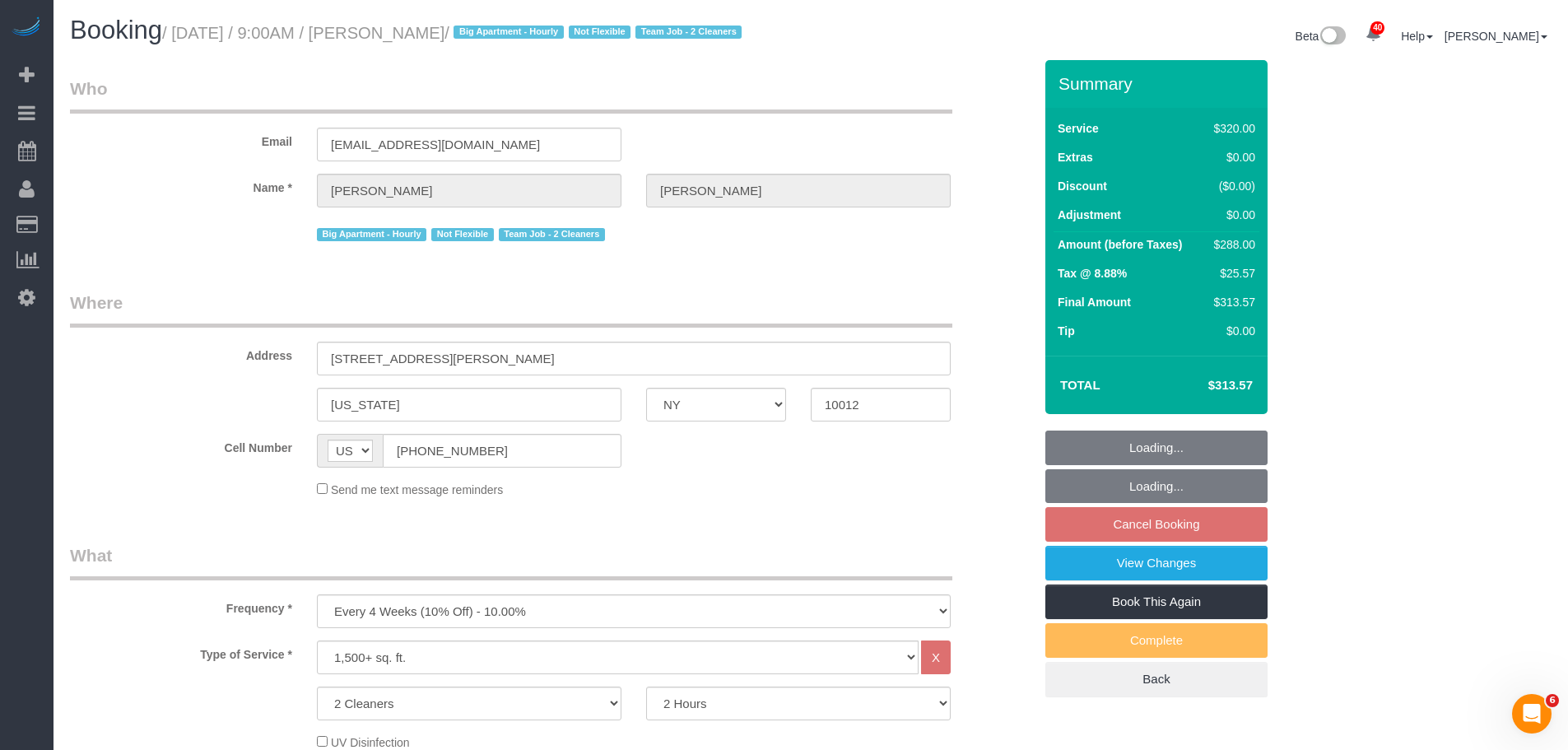
select select "spot2"
select select "number:56"
select select "number:69"
select select "number:15"
select select "number:5"
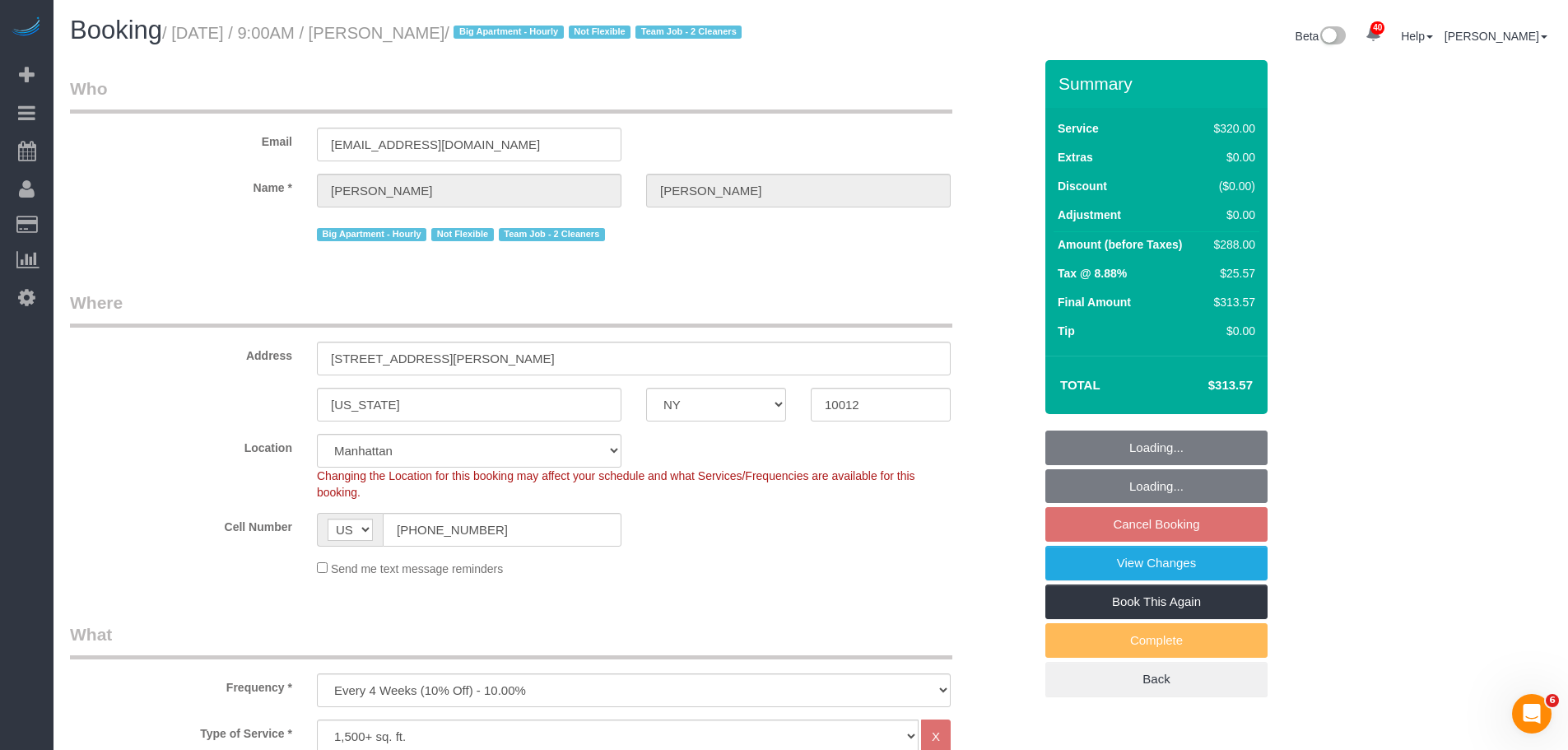
select select "object:1509"
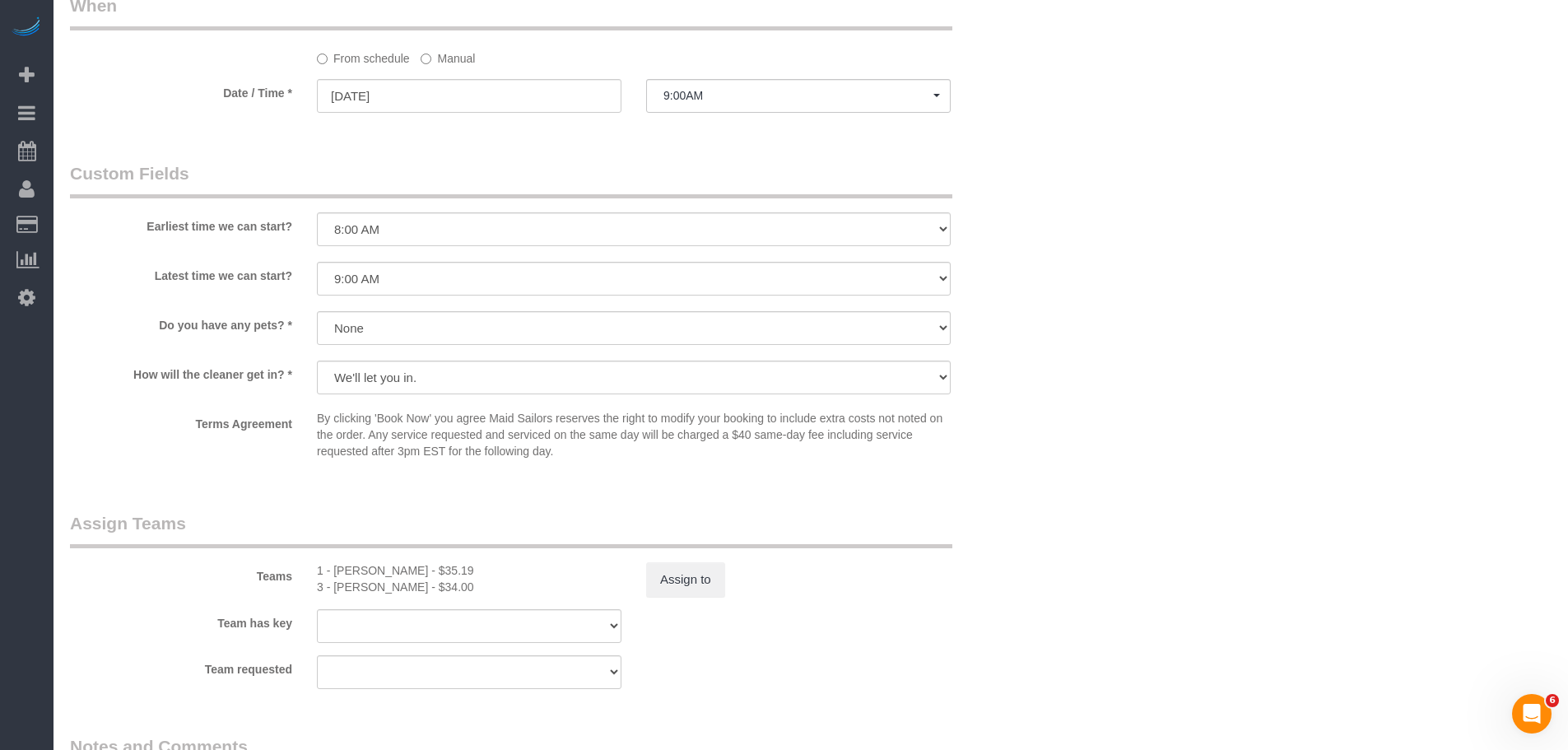
scroll to position [1482, 0]
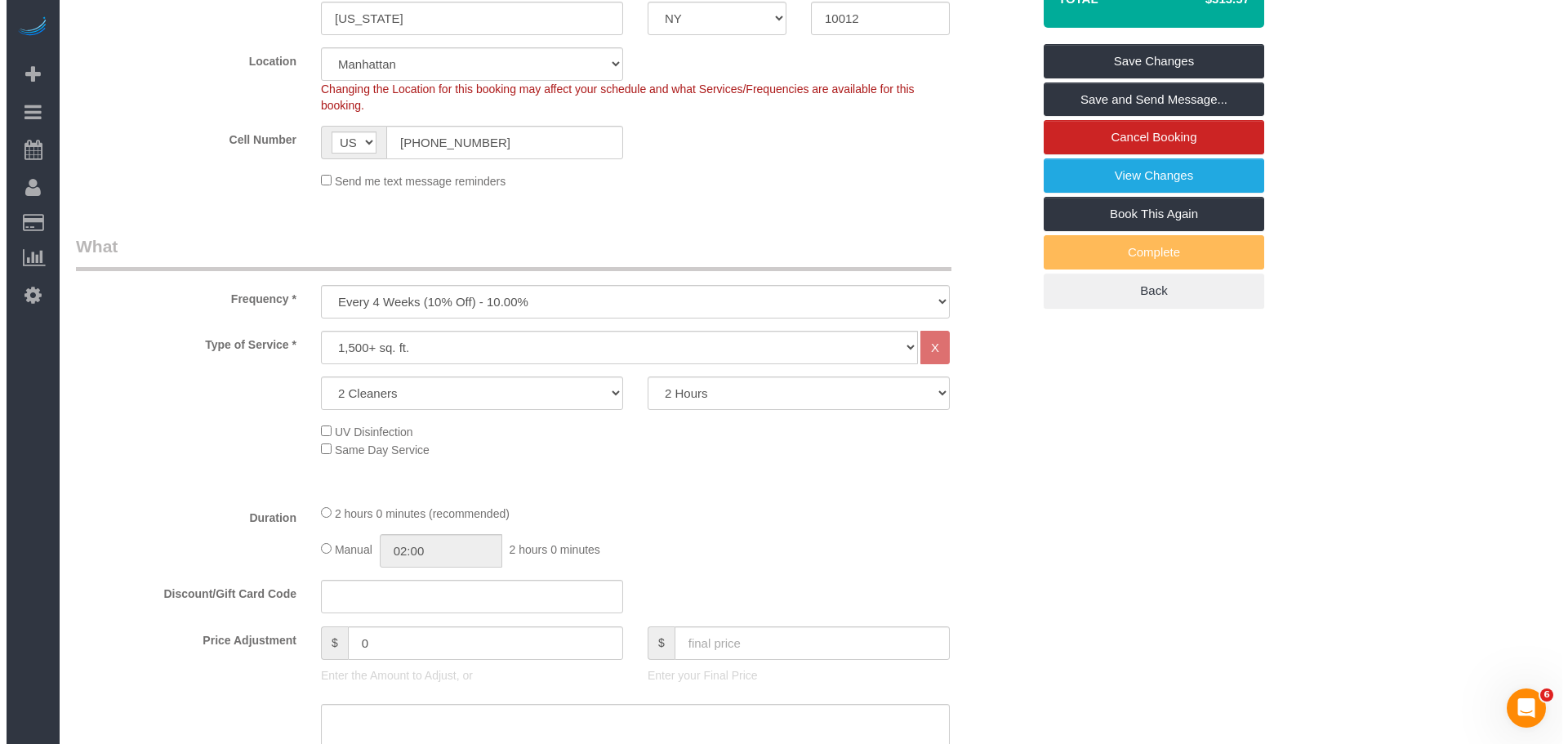
scroll to position [309, 0]
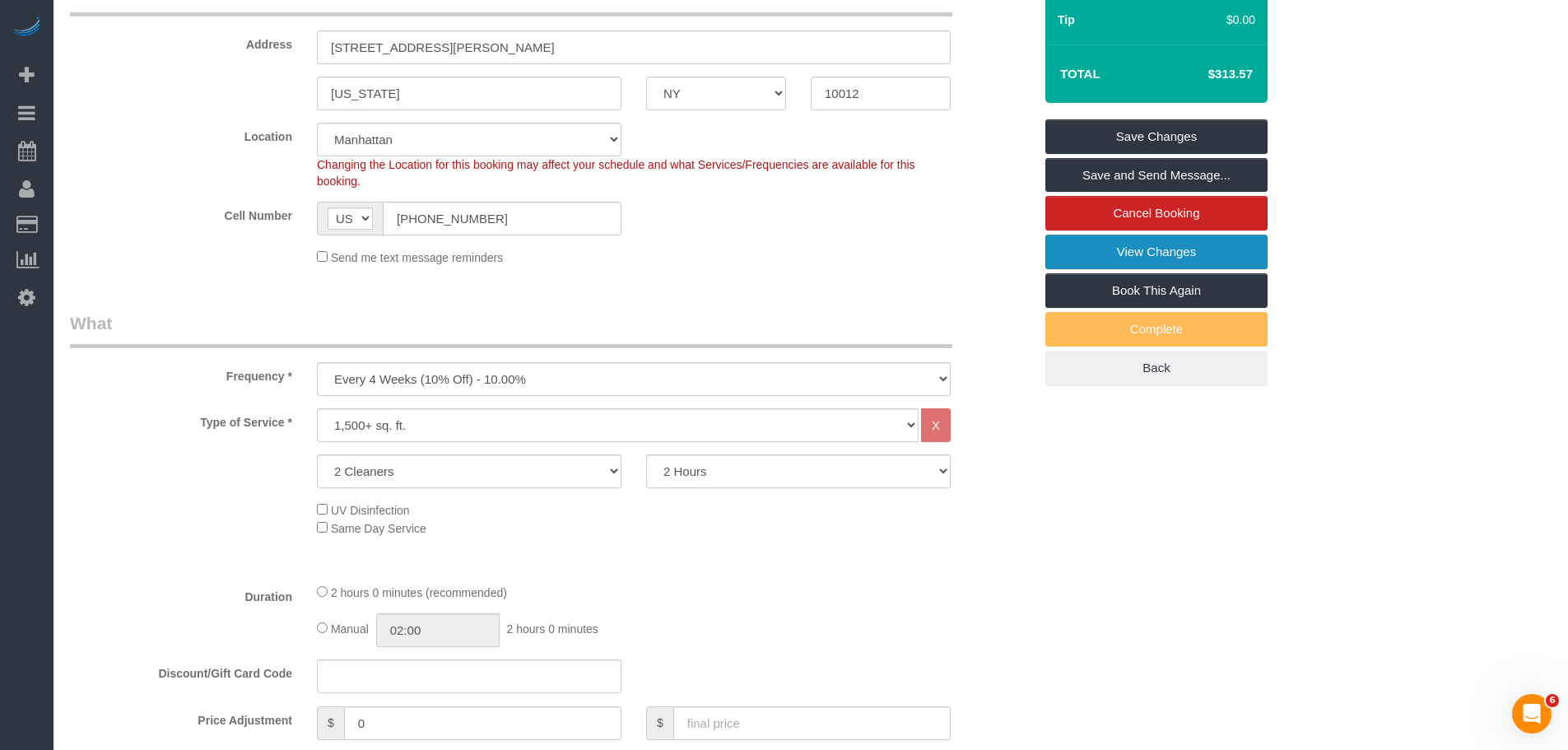
click at [1165, 244] on link "View Changes" at bounding box center [1156, 252] width 222 height 35
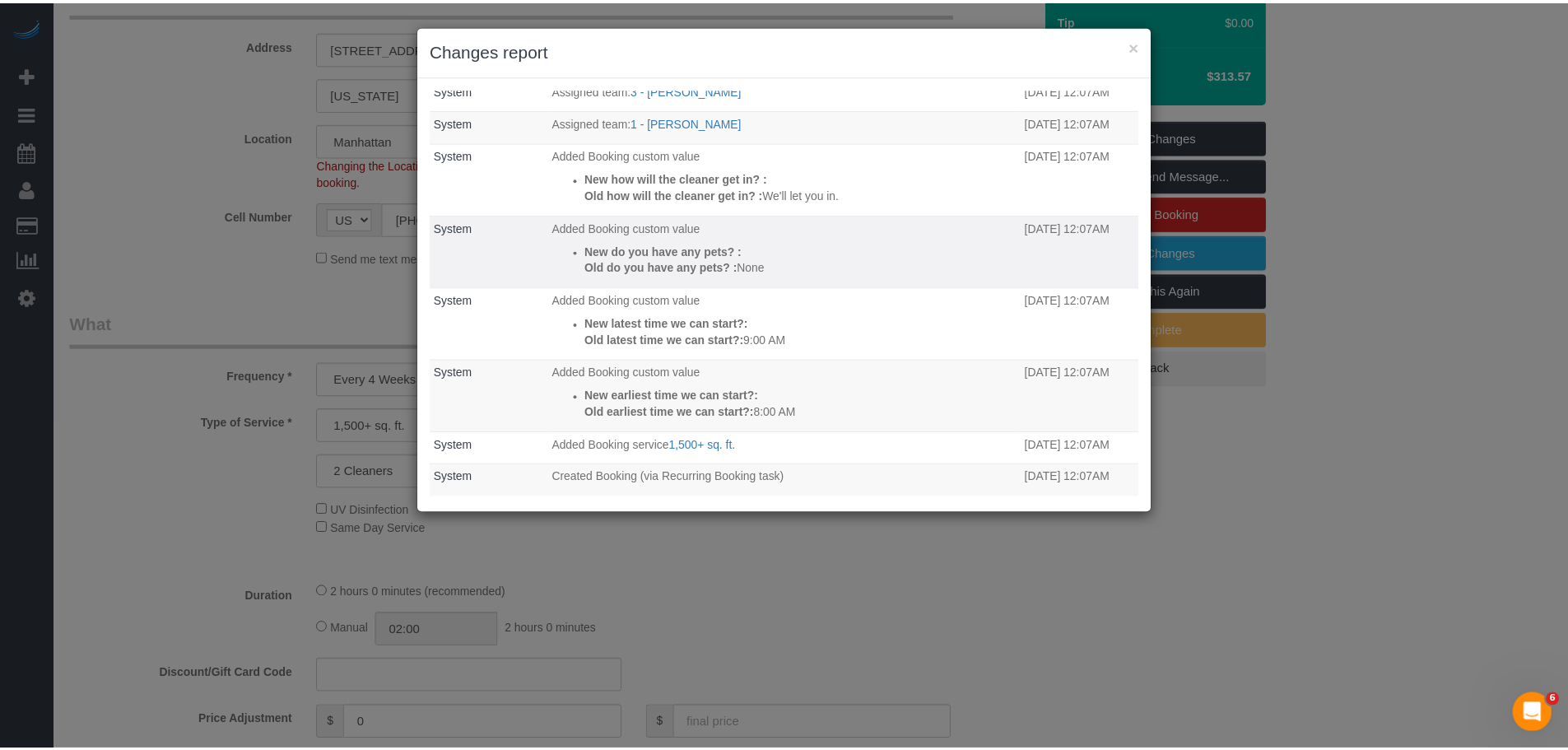
scroll to position [73, 0]
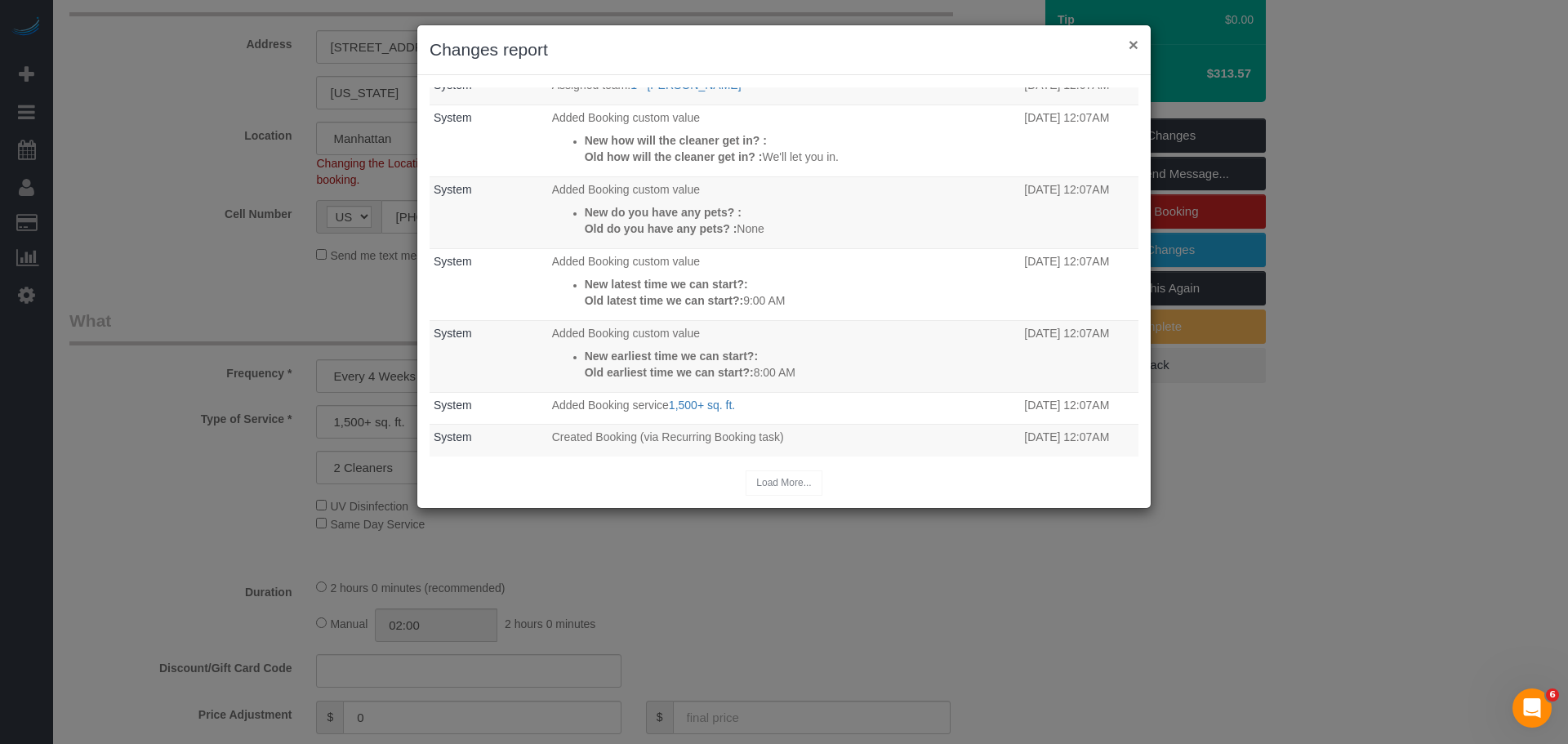
click at [1136, 46] on button "×" at bounding box center [1133, 44] width 10 height 17
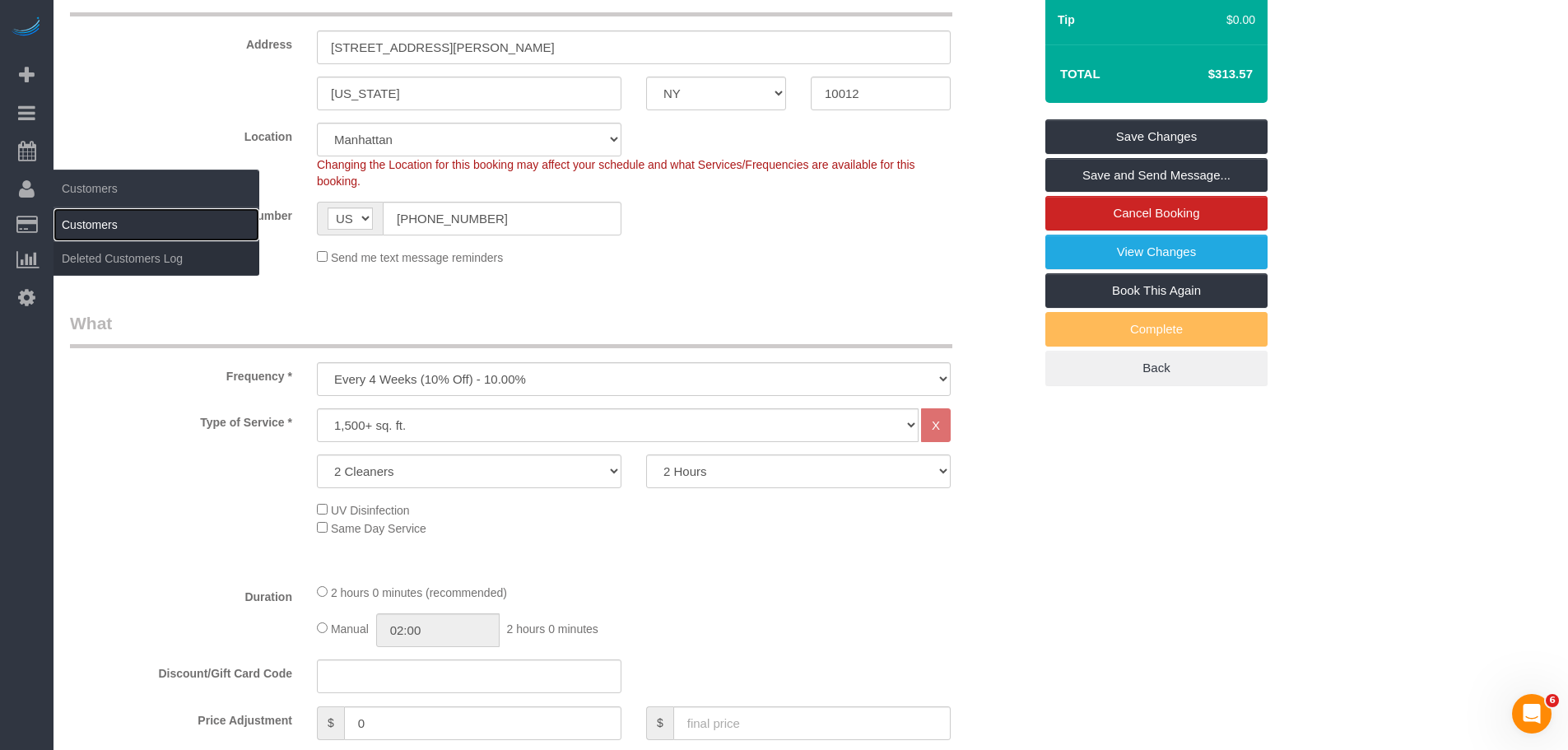
click at [90, 211] on link "Customers" at bounding box center [156, 225] width 206 height 33
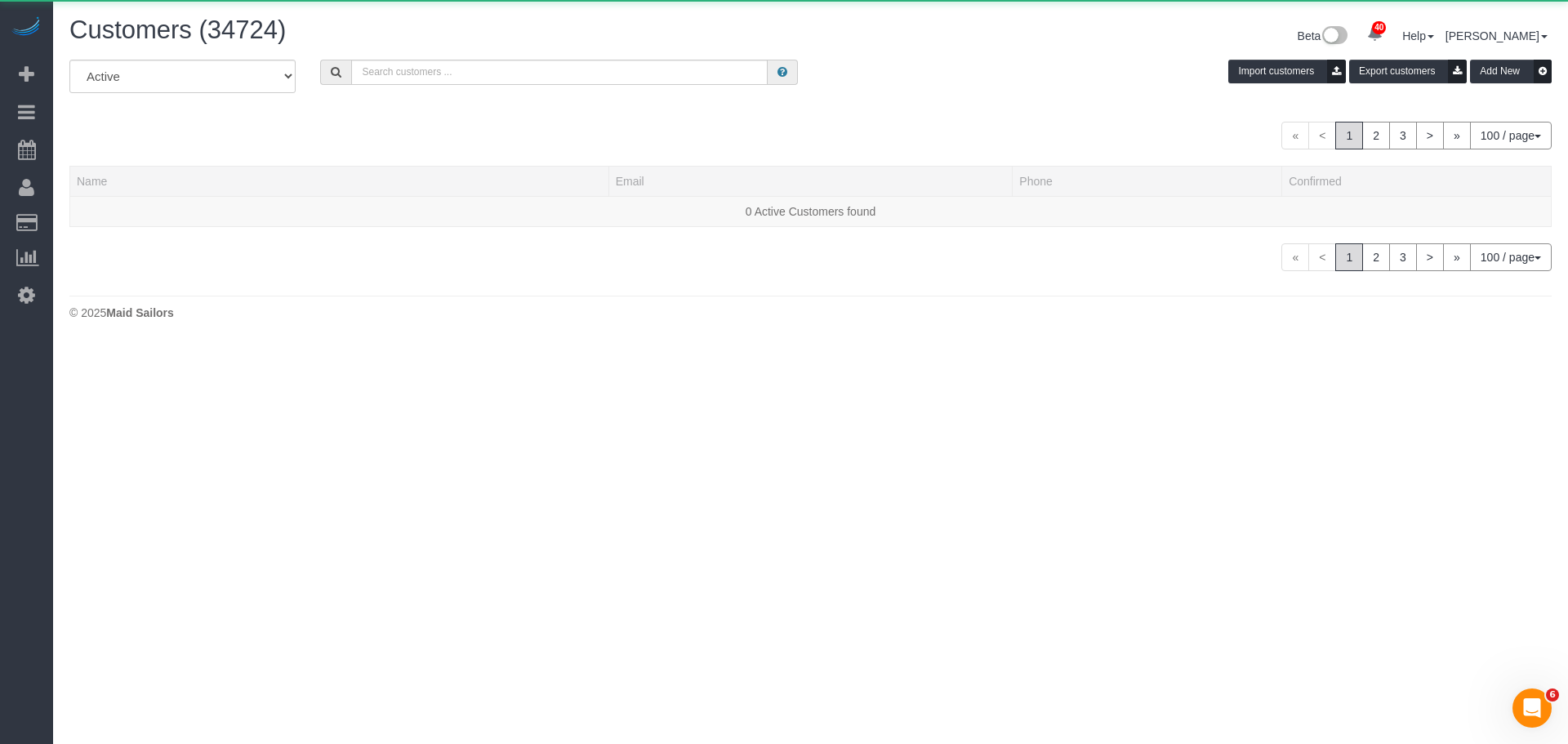
click at [487, 51] on div "Customers (34724) Beta 40 Your Notifications You have 0 alerts × You have 9 to …" at bounding box center [810, 38] width 1507 height 44
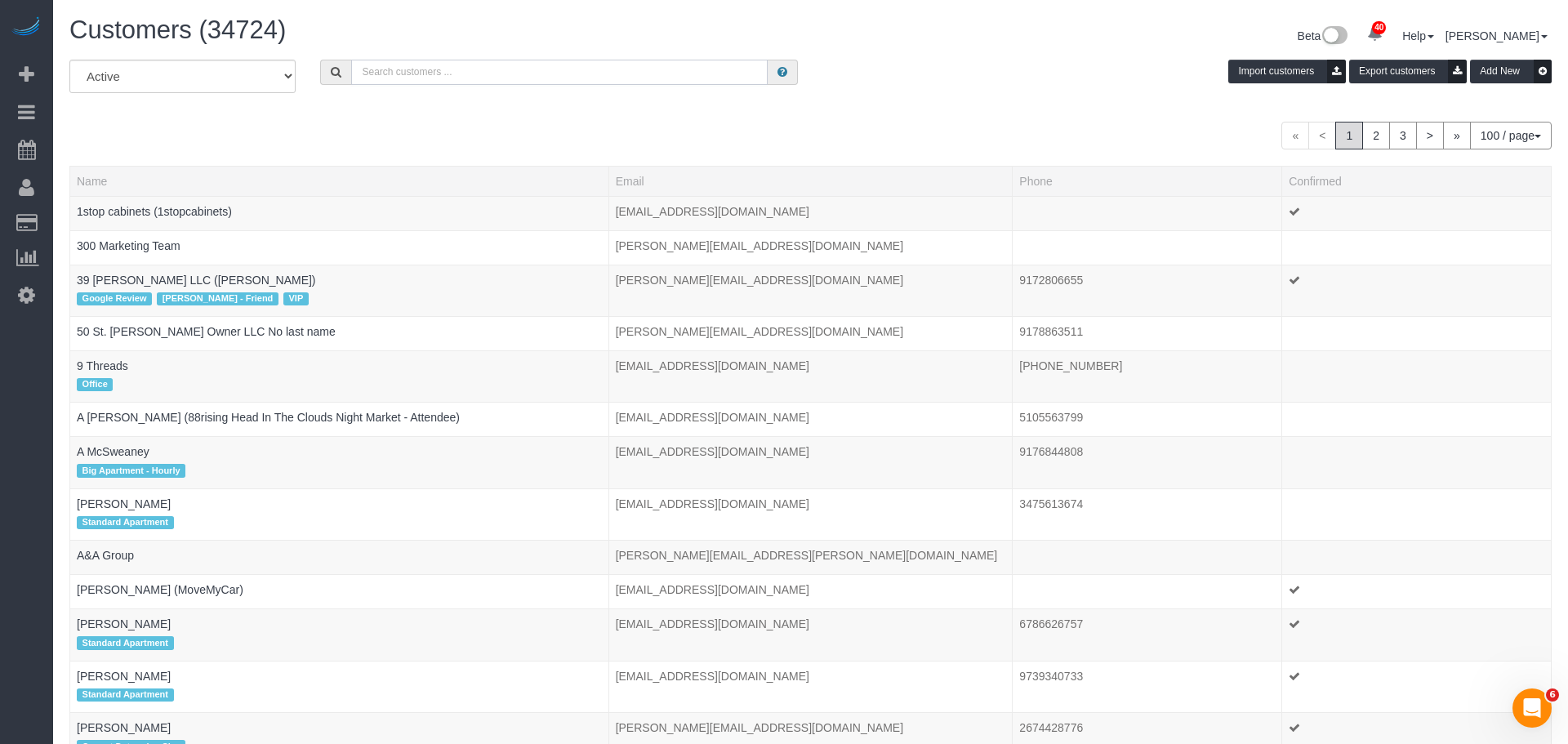
click at [507, 74] on input "text" at bounding box center [559, 72] width 416 height 25
paste input "Leslie Sutton"
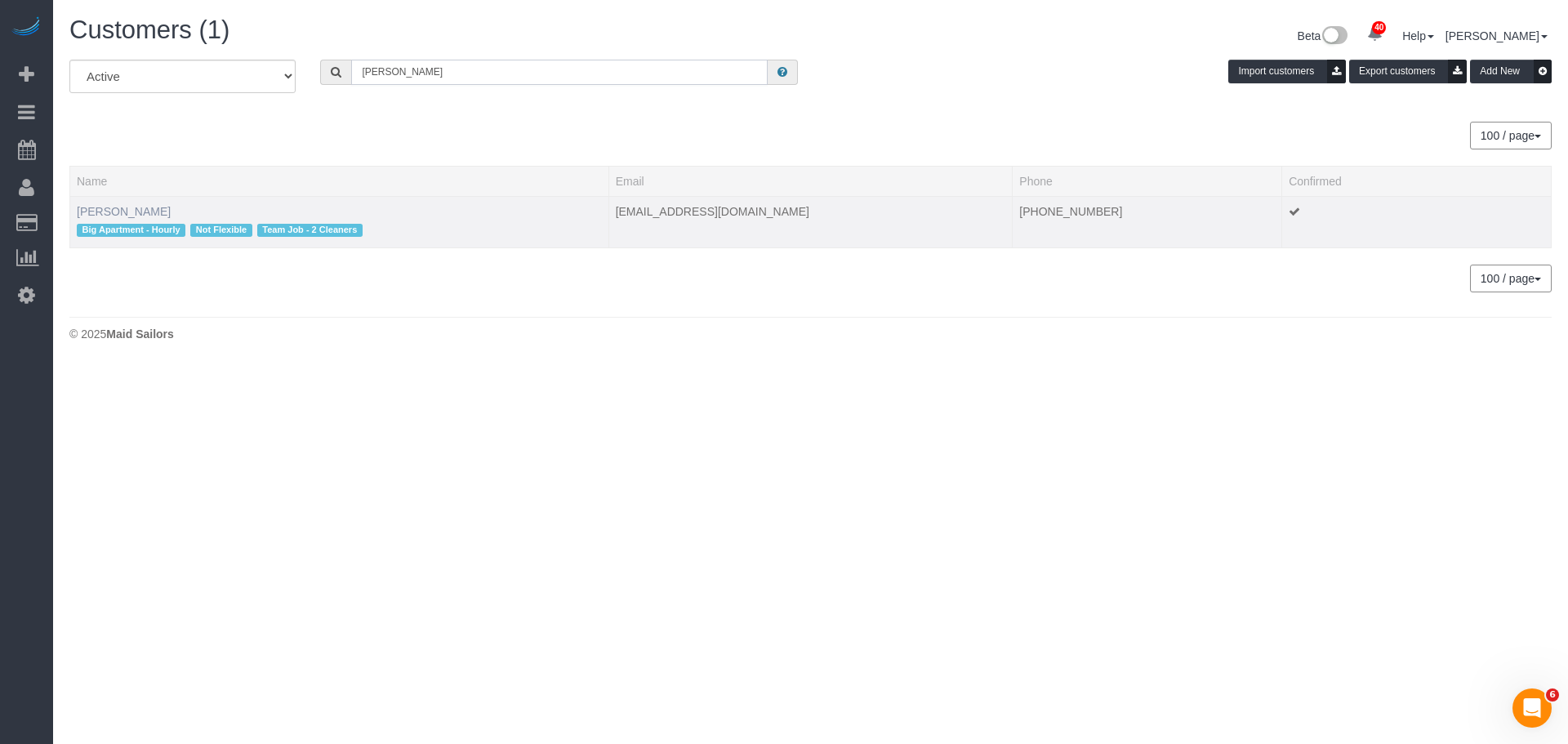
type input "Leslie Sutton"
click at [119, 212] on link "Leslie Sutton" at bounding box center [124, 212] width 94 height 13
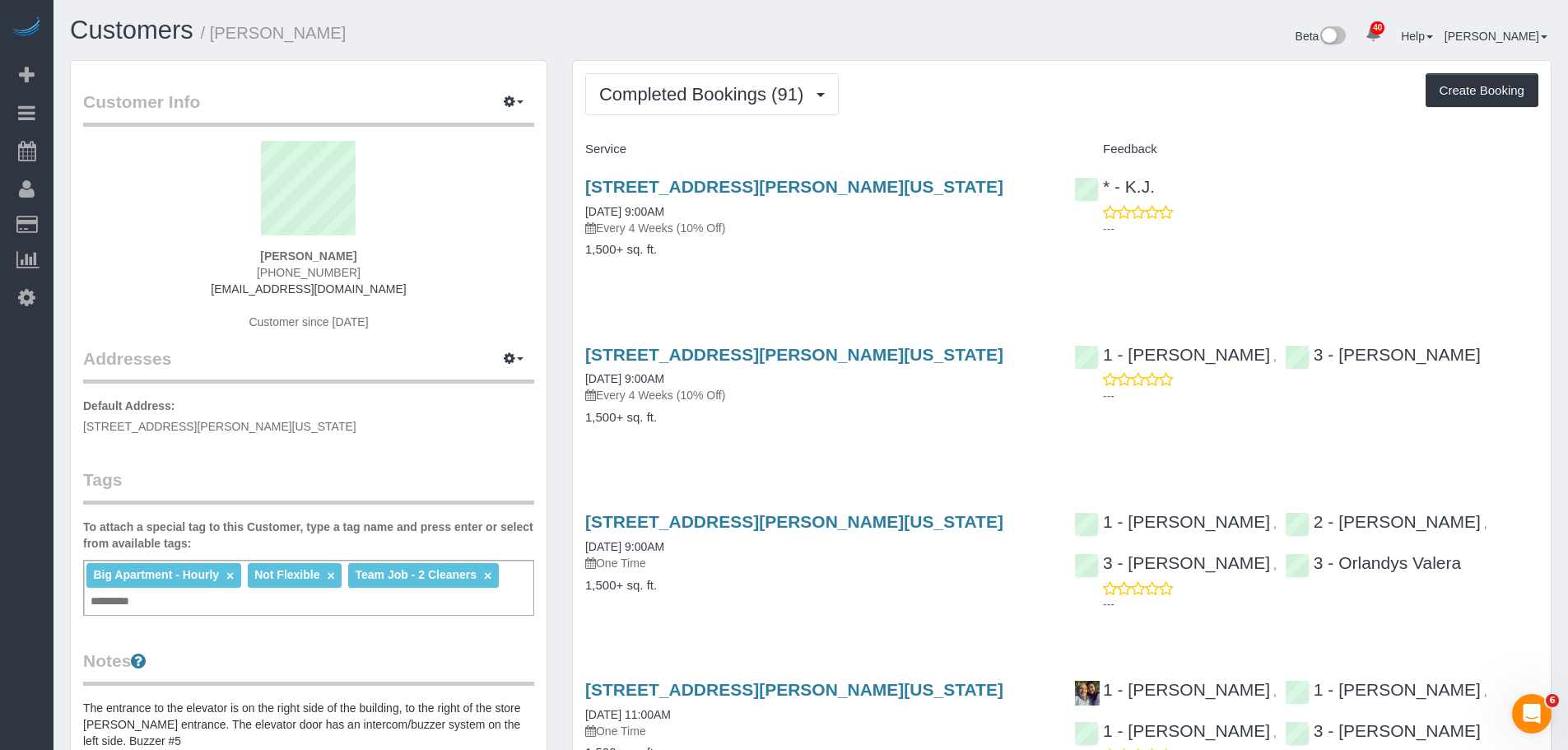
click at [991, 139] on div "Service" at bounding box center [817, 149] width 489 height 28
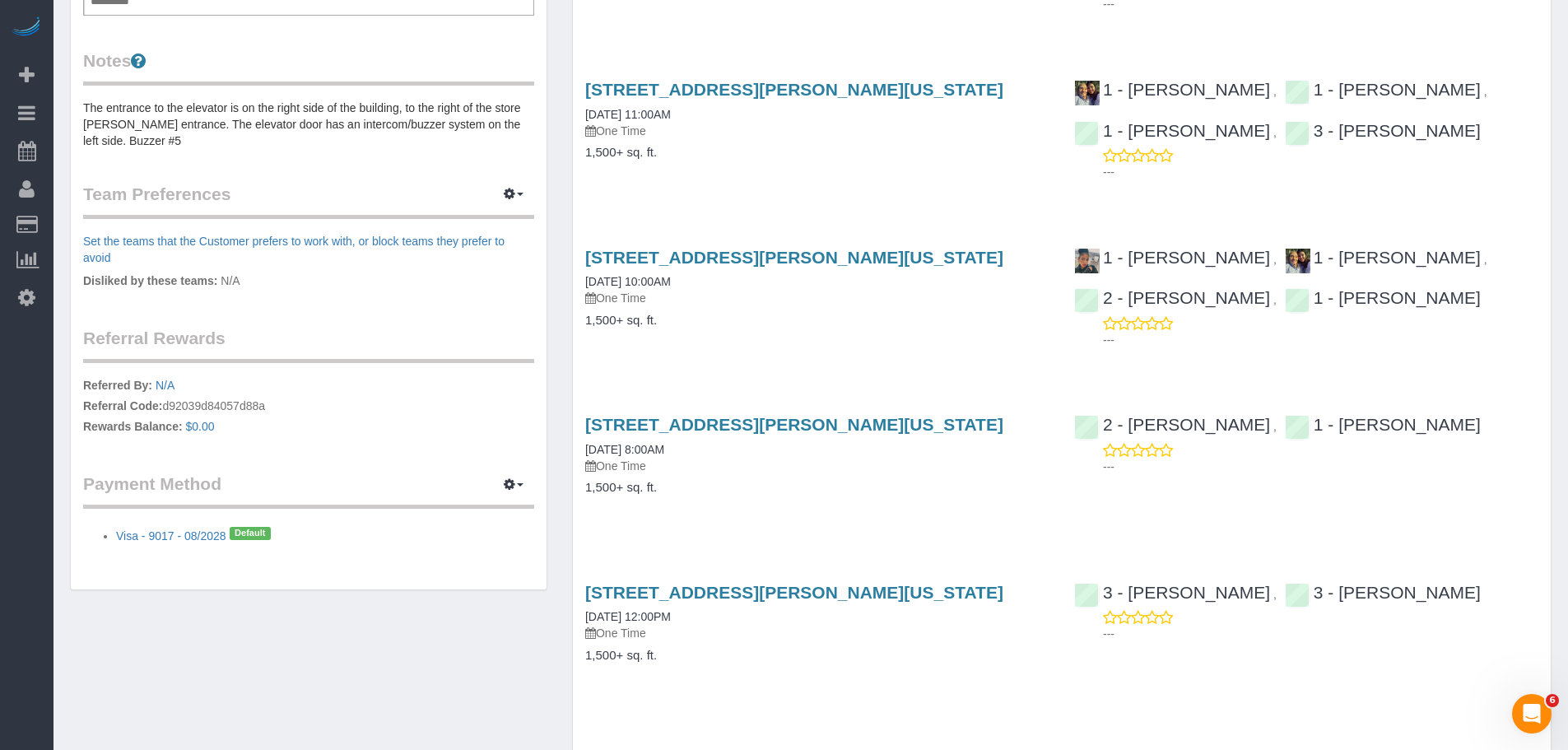
scroll to position [411, 0]
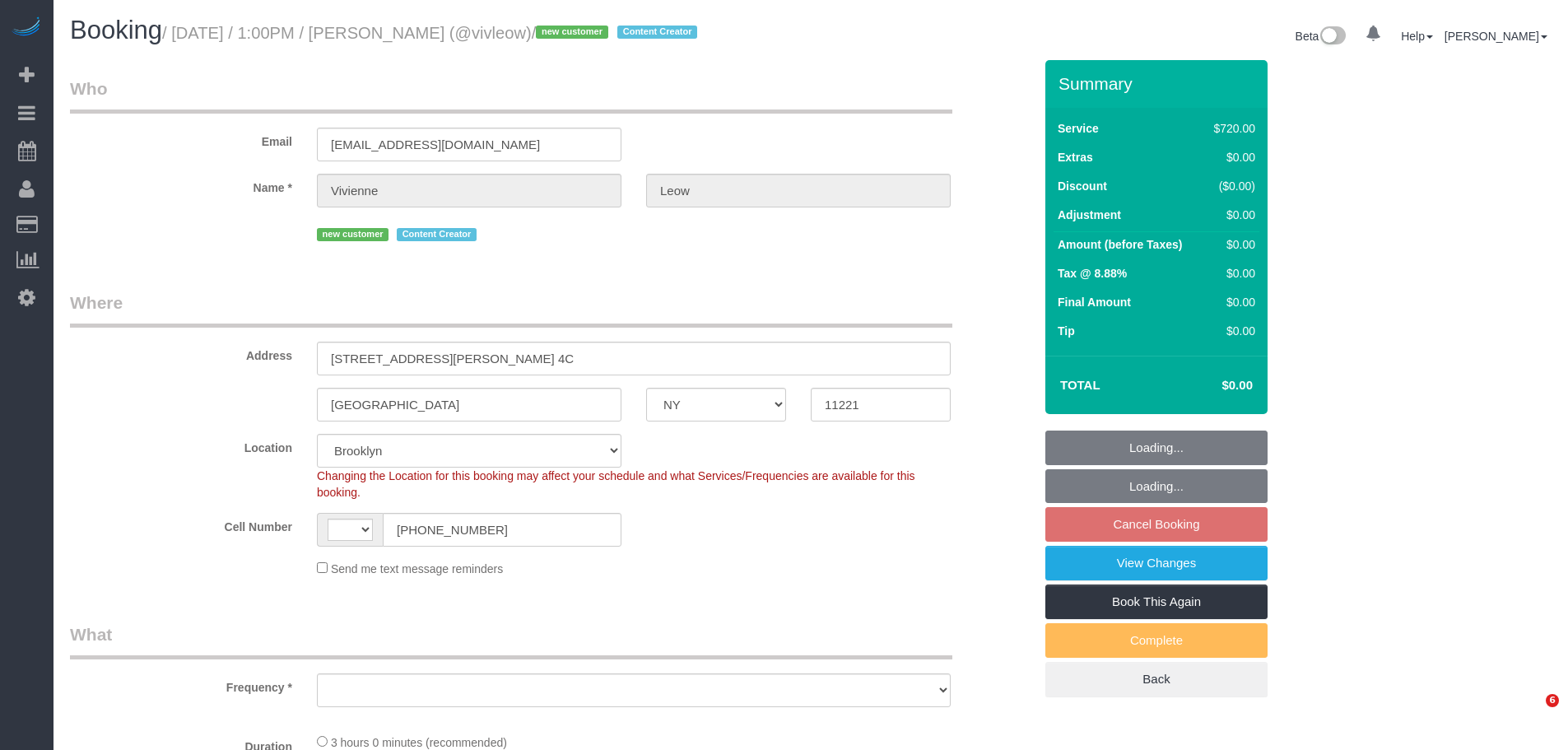
select select "NY"
select select "string:US"
select select "string:stripe-pm_1SIG8p4VGloSiKo72xWInajs"
select select "3"
select select "180"
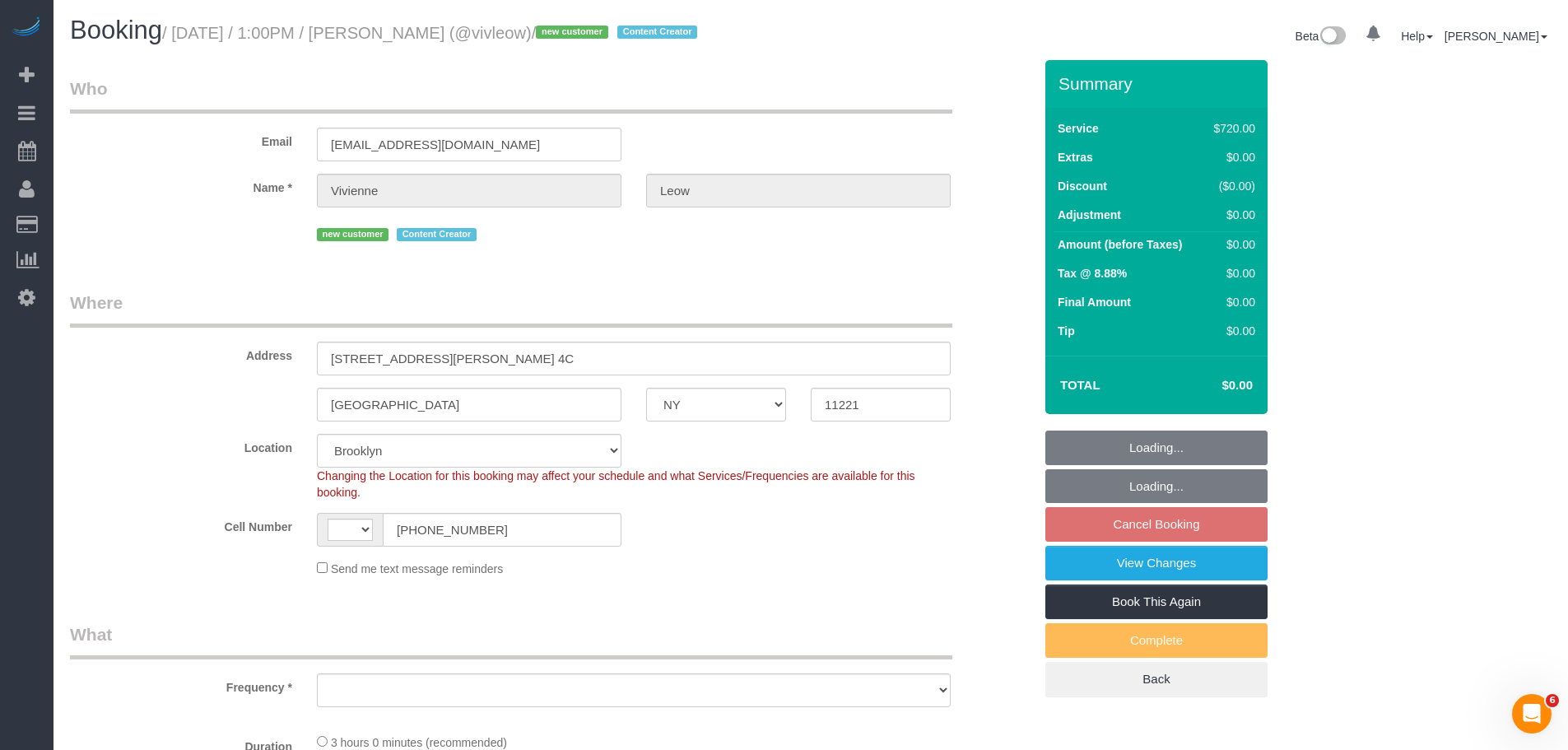
select select "spot6"
select select "number:60"
select select "number:74"
select select "number:15"
select select "number:5"
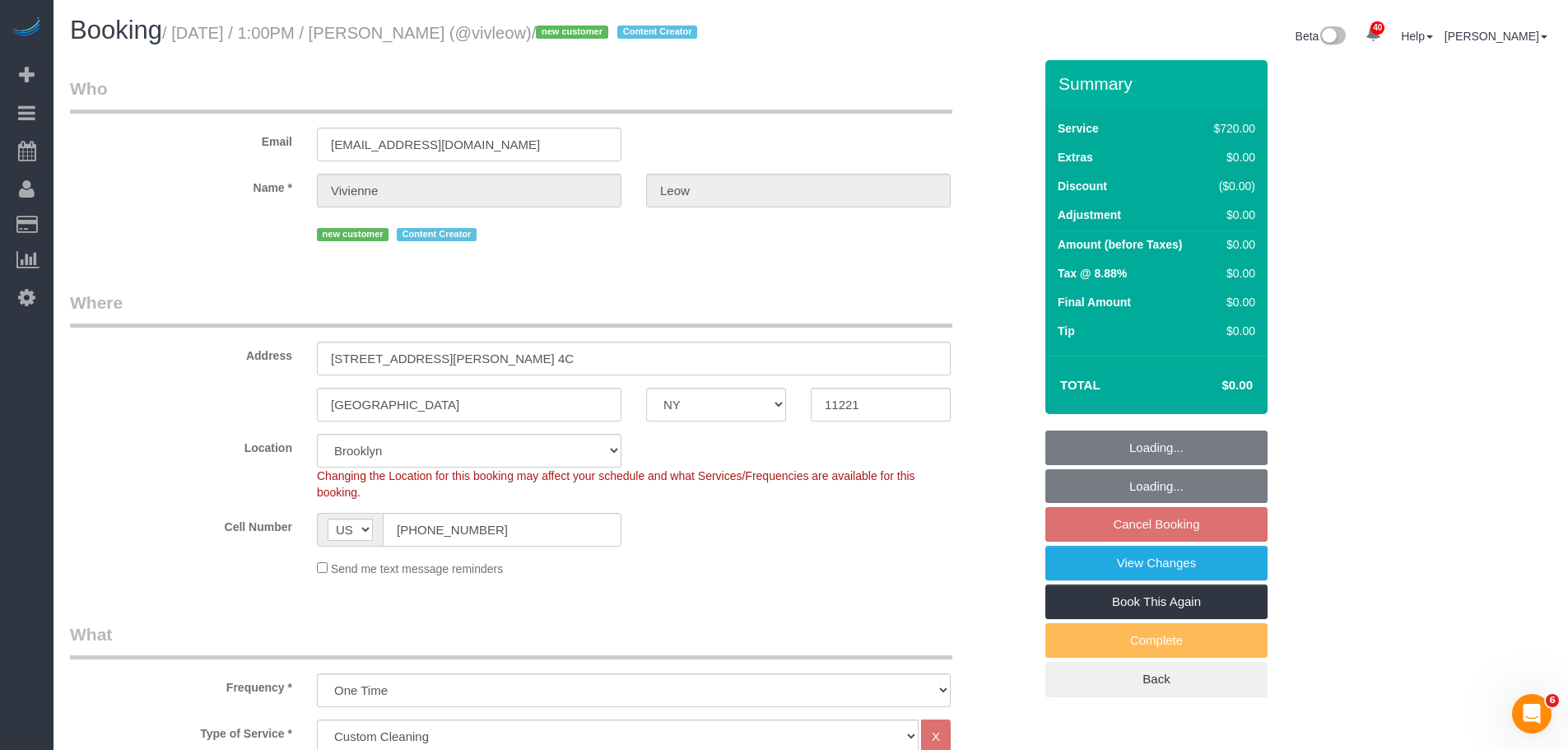
select select "object:1473"
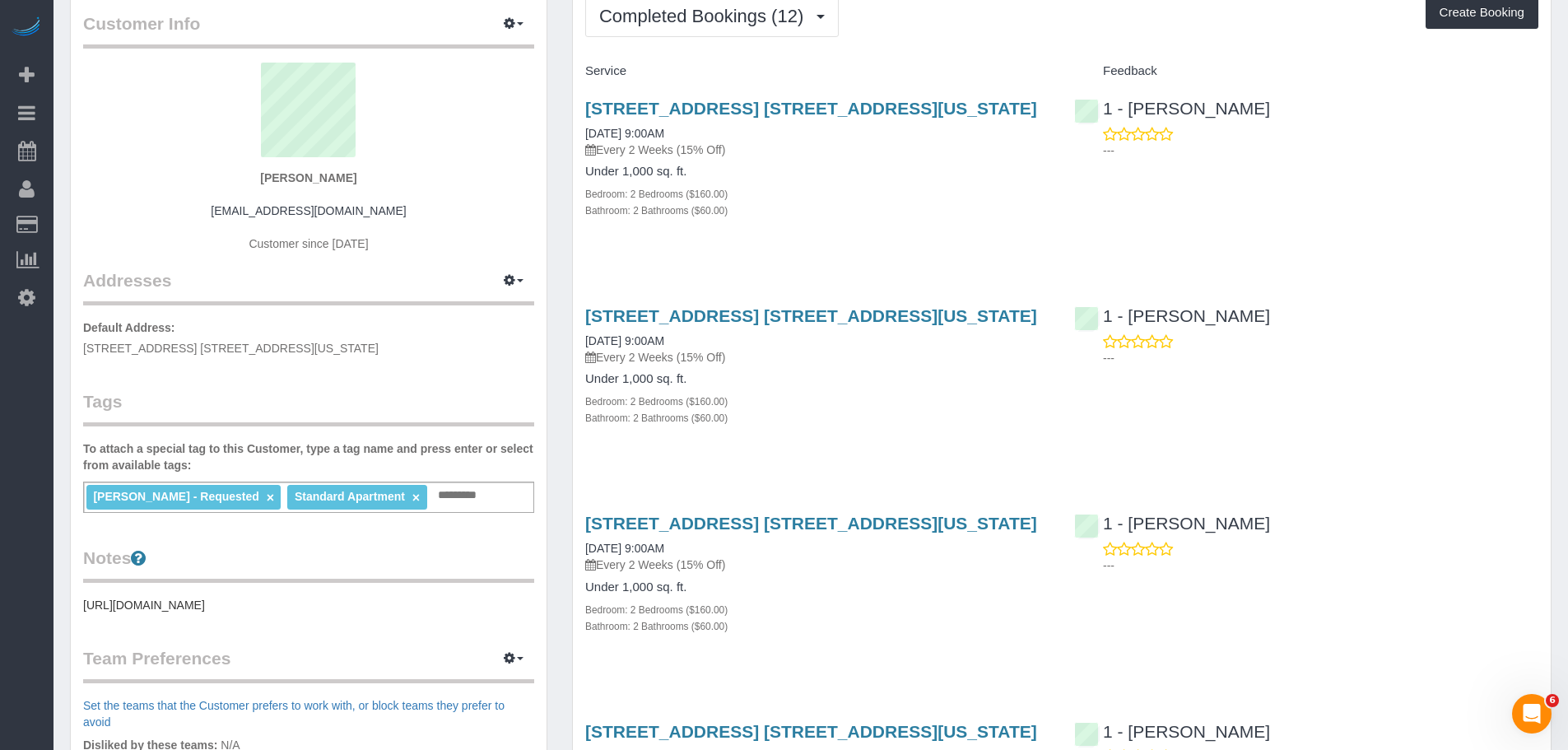
scroll to position [411, 0]
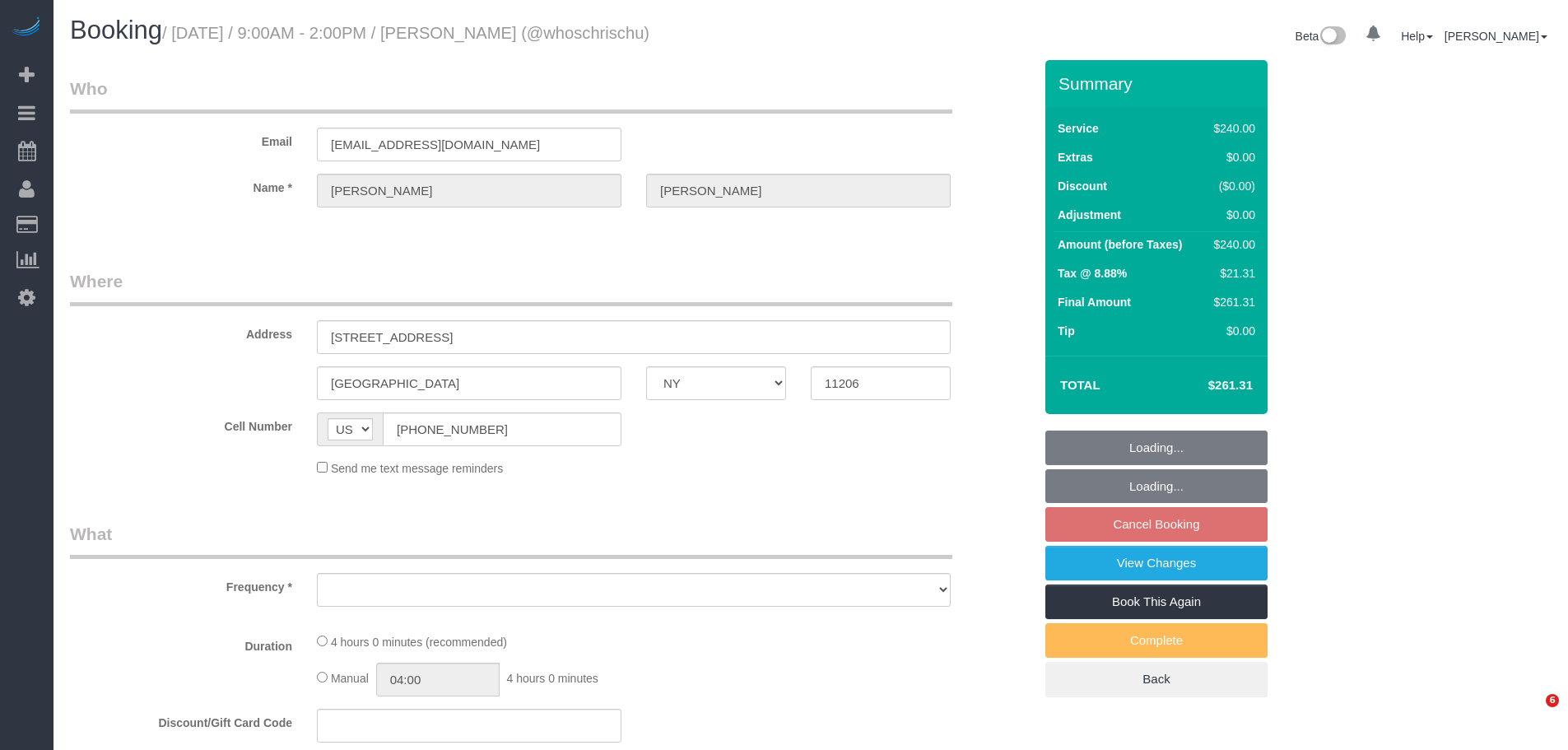
select select "NY"
select select "string:stripe-pm_1Rg5ps4VGloSiKo7VLjUTPX2"
select select "number:57"
select select "number:74"
select select "number:15"
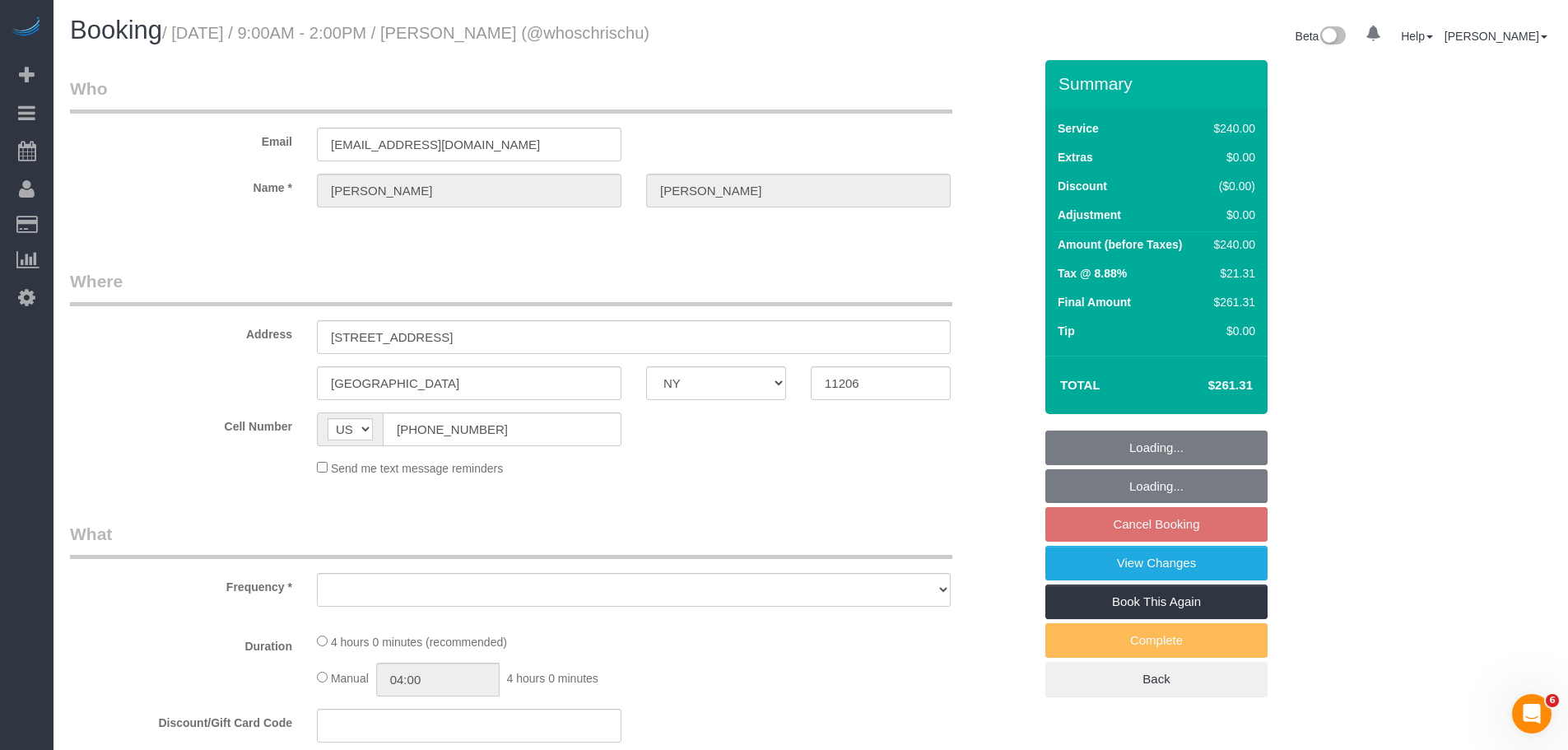
select select "number:5"
select select "240"
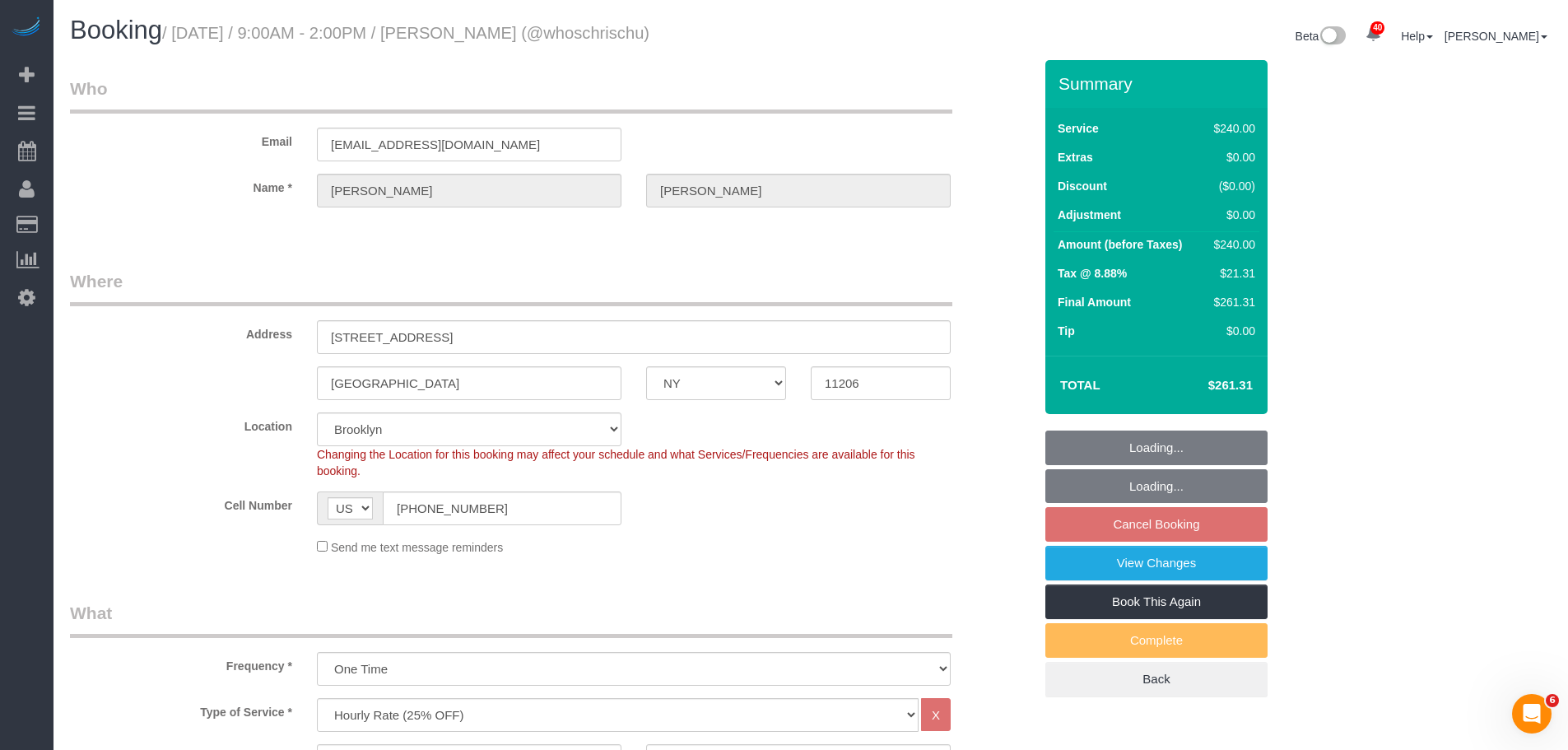
select select "object:1651"
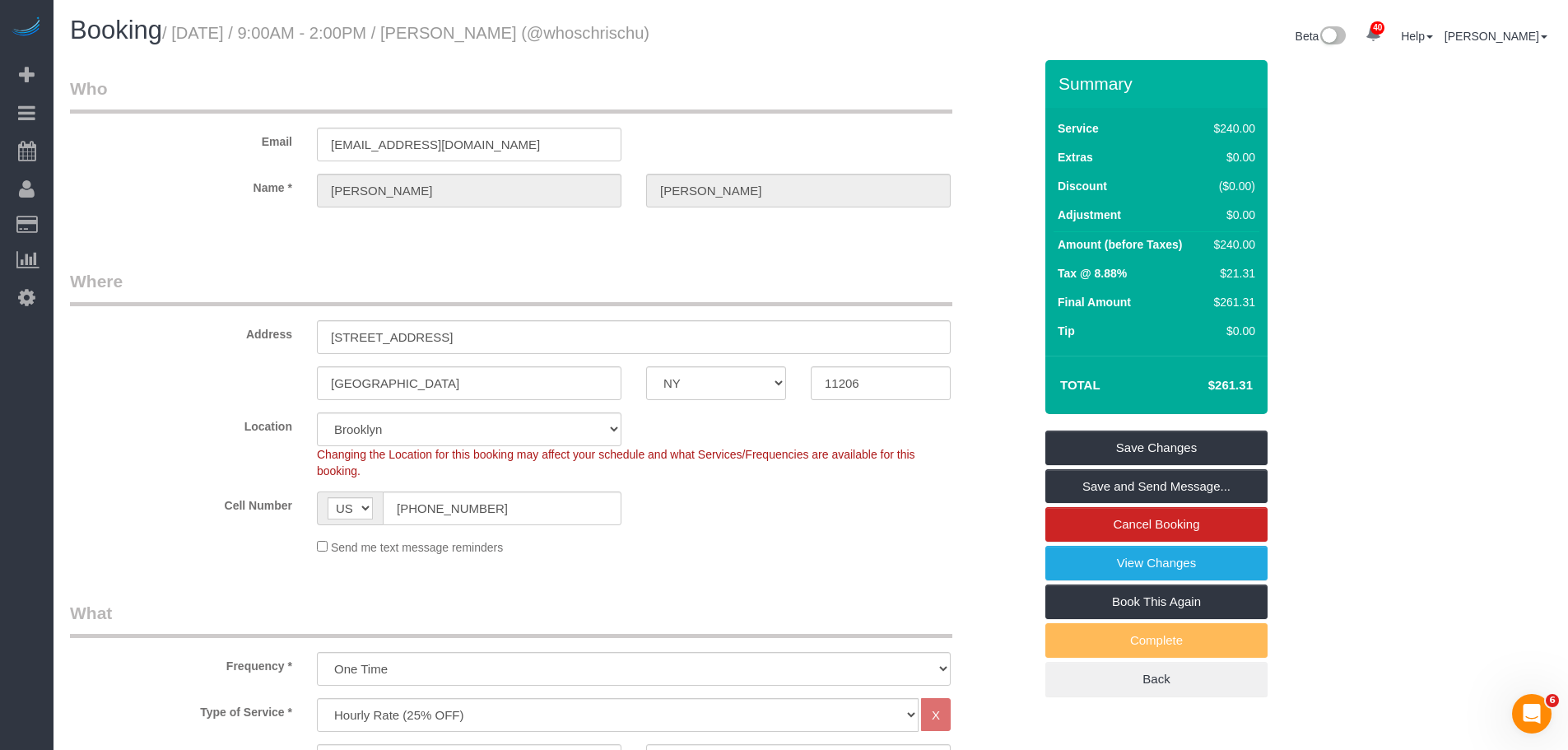
click at [827, 117] on div "Email chuchris00@gmail.com" at bounding box center [551, 119] width 988 height 84
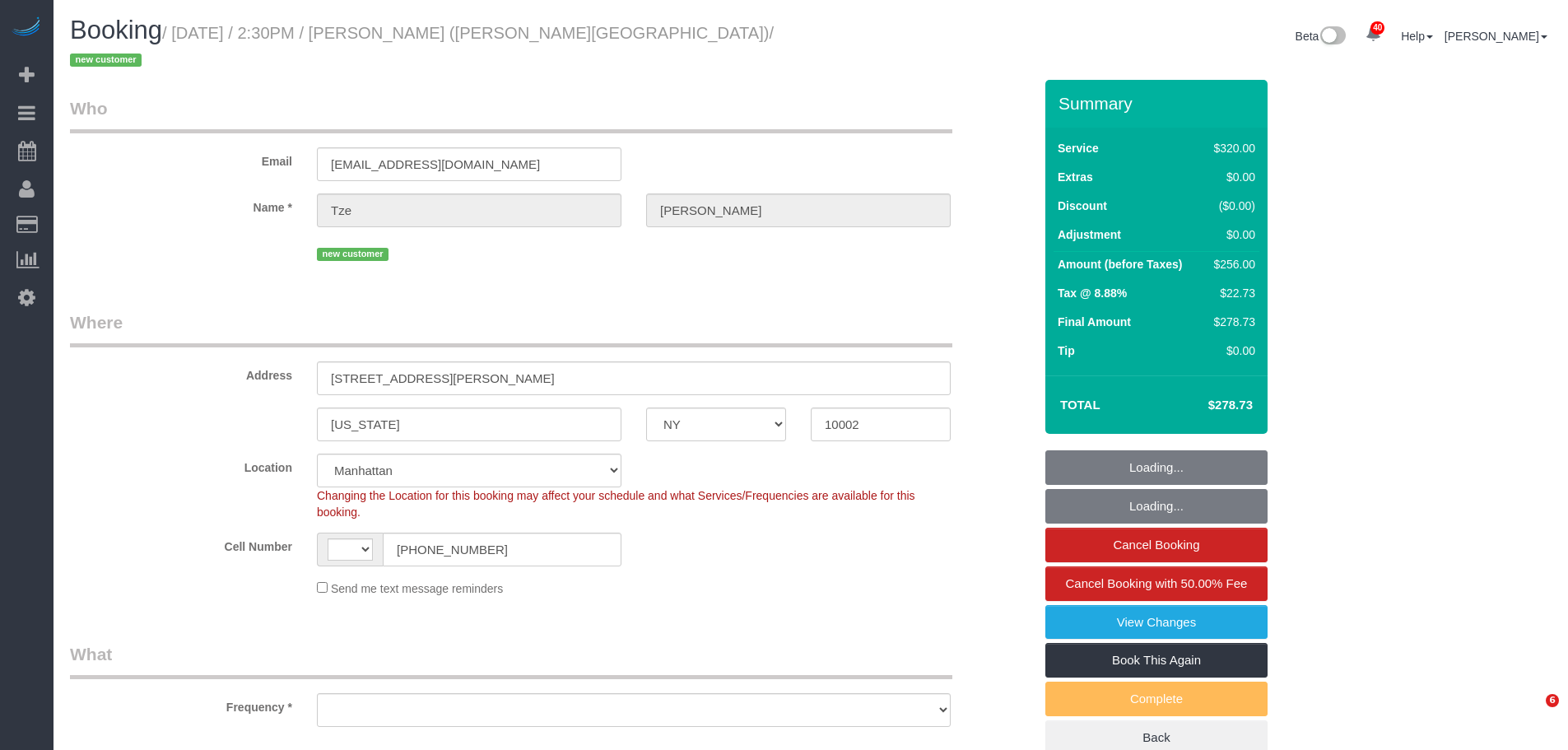
select select "NY"
select select "string:[GEOGRAPHIC_DATA]"
select select "string:stripe-pm_1SIXpp4VGloSiKo7EQWmMzTD"
select select "object:825"
select select "number:89"
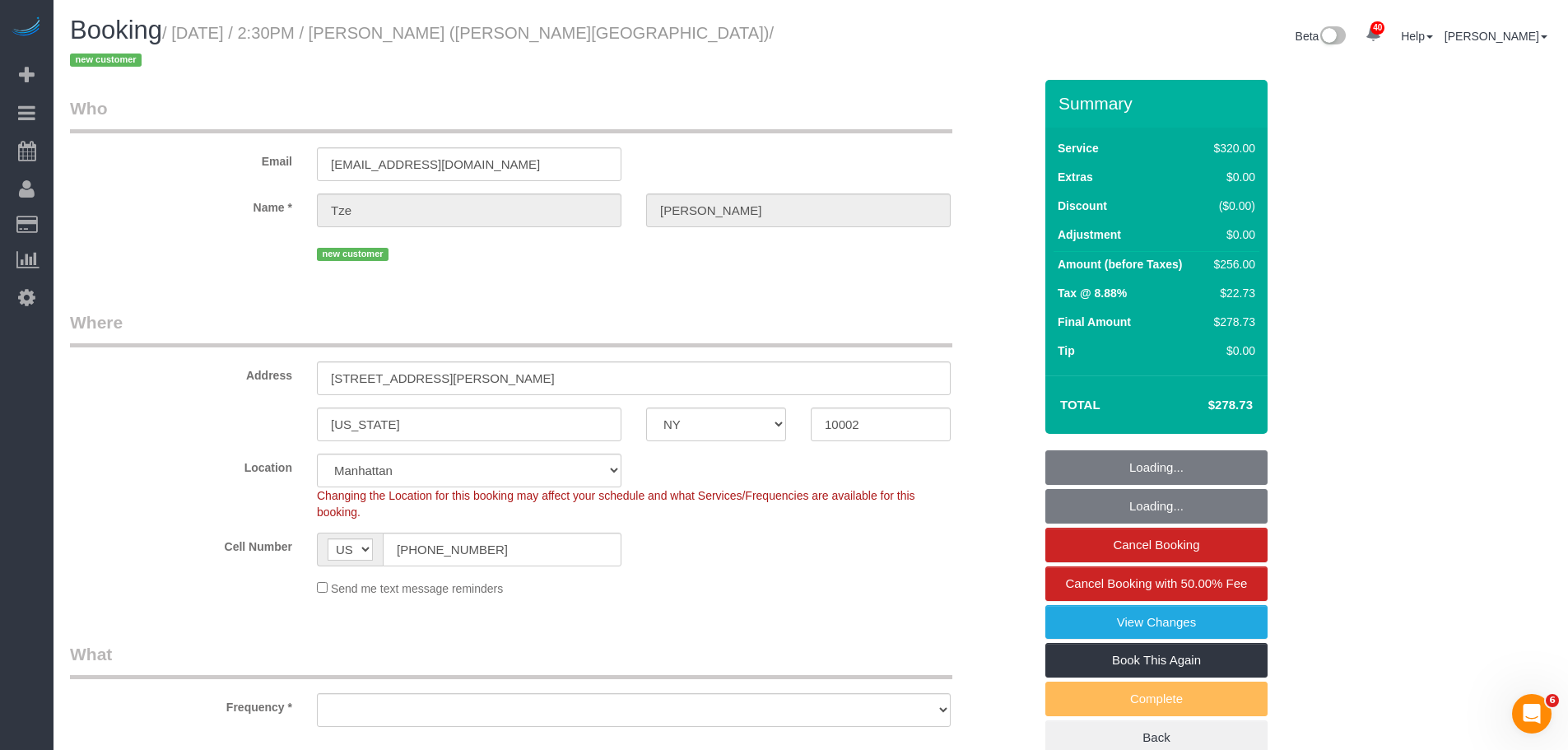
select select "number:90"
select select "number:15"
select select "number:5"
select select "2"
select select "object:1507"
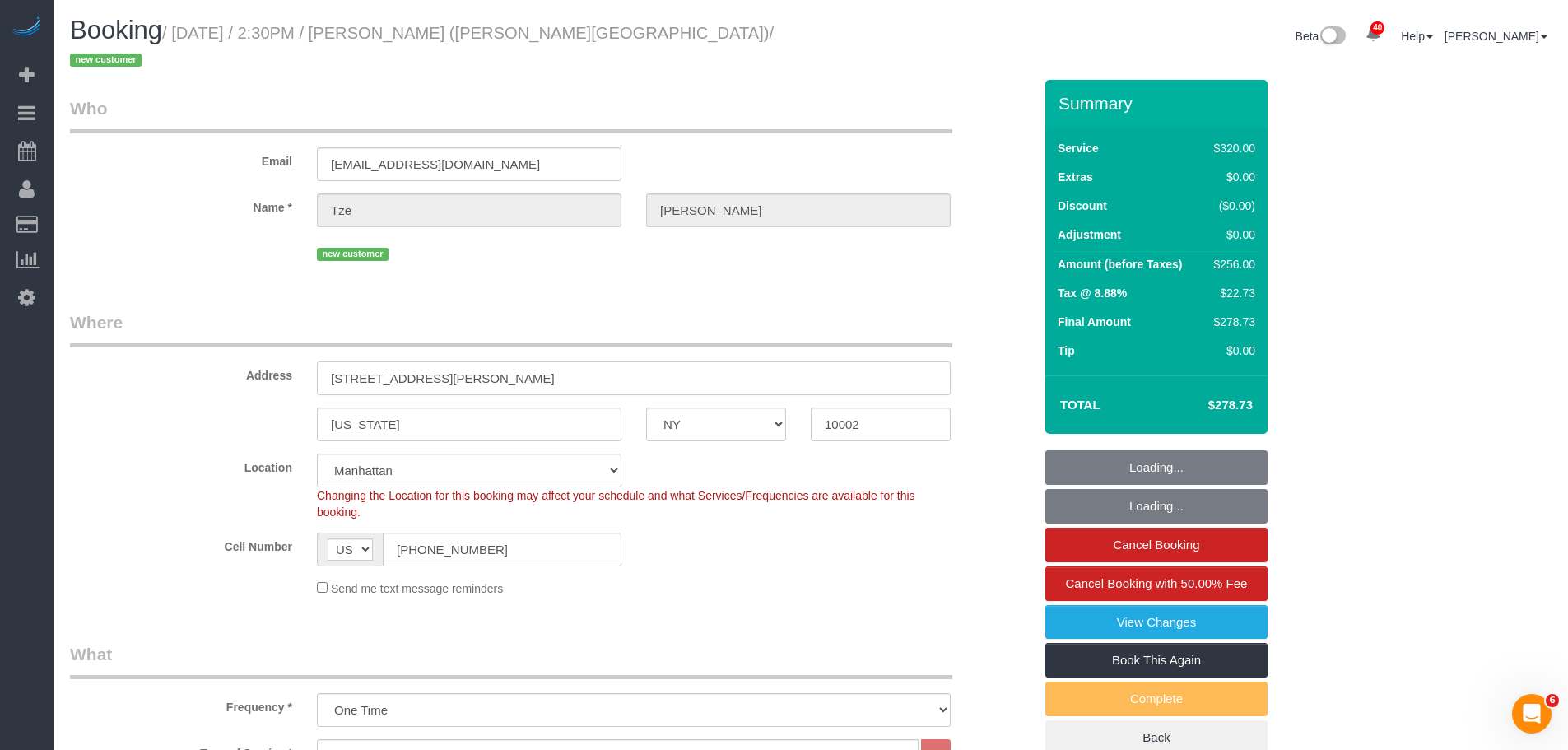
drag, startPoint x: 423, startPoint y: 358, endPoint x: 292, endPoint y: 372, distance: 131.7
click at [191, 371] on div "Address [STREET_ADDRESS][PERSON_NAME]" at bounding box center [551, 353] width 988 height 84
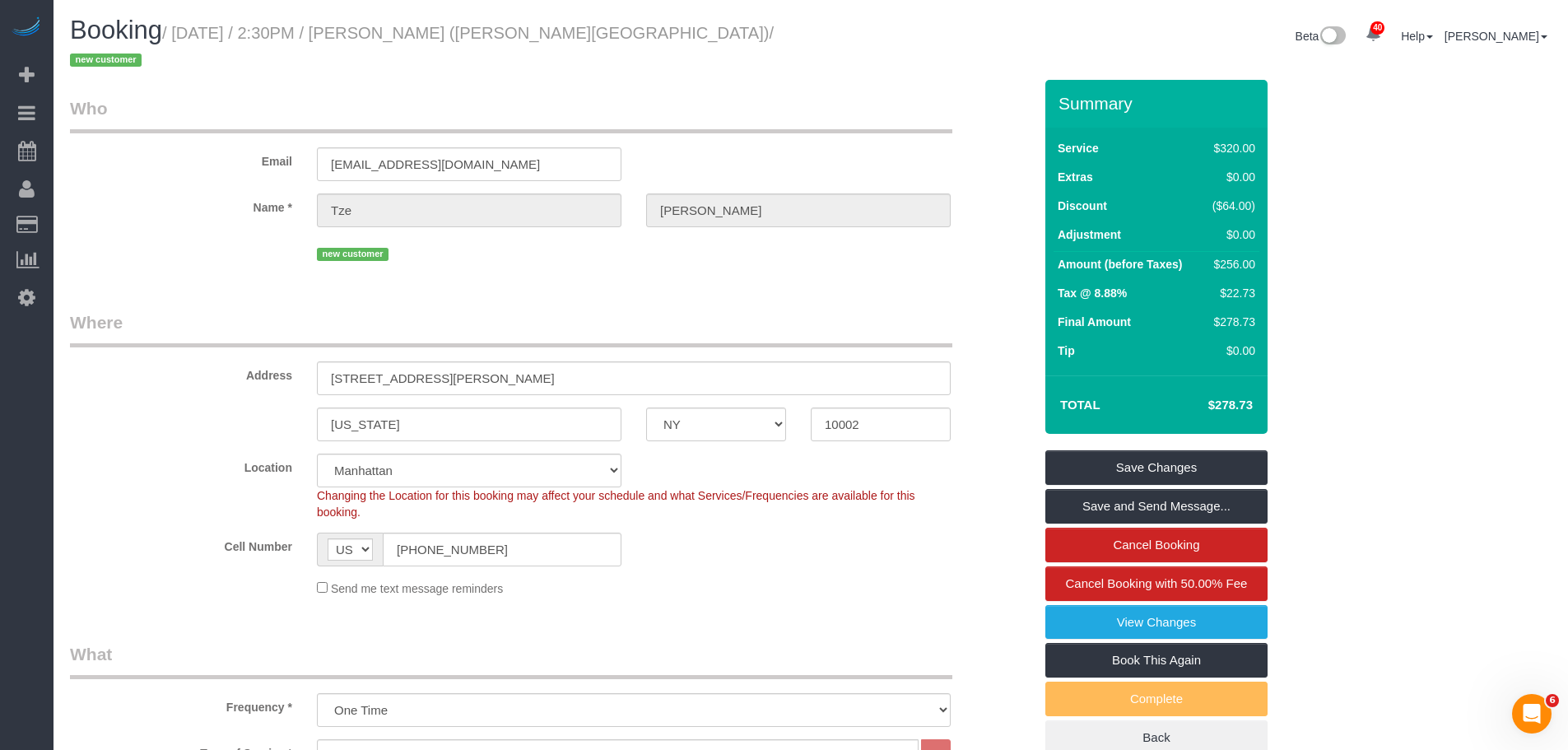
click at [762, 117] on div "Email [EMAIL_ADDRESS][DOMAIN_NAME]" at bounding box center [551, 139] width 988 height 84
